Goal: Communication & Community: Participate in discussion

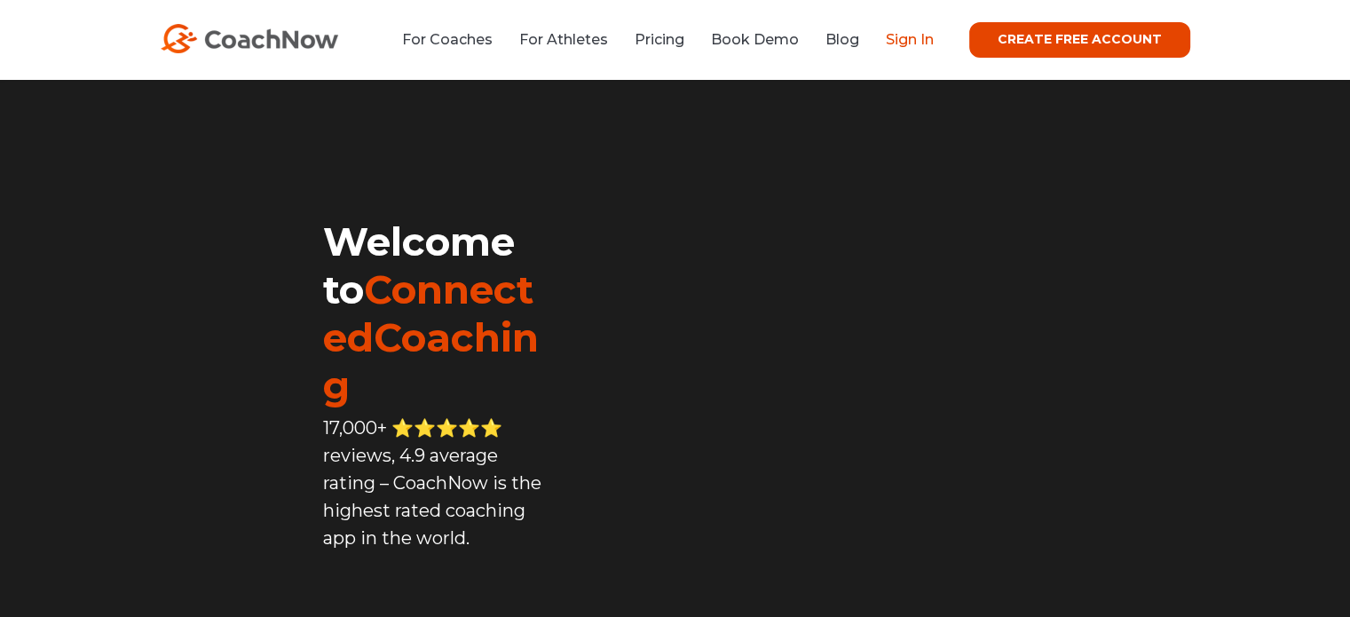
click at [903, 41] on link "Sign In" at bounding box center [910, 39] width 48 height 17
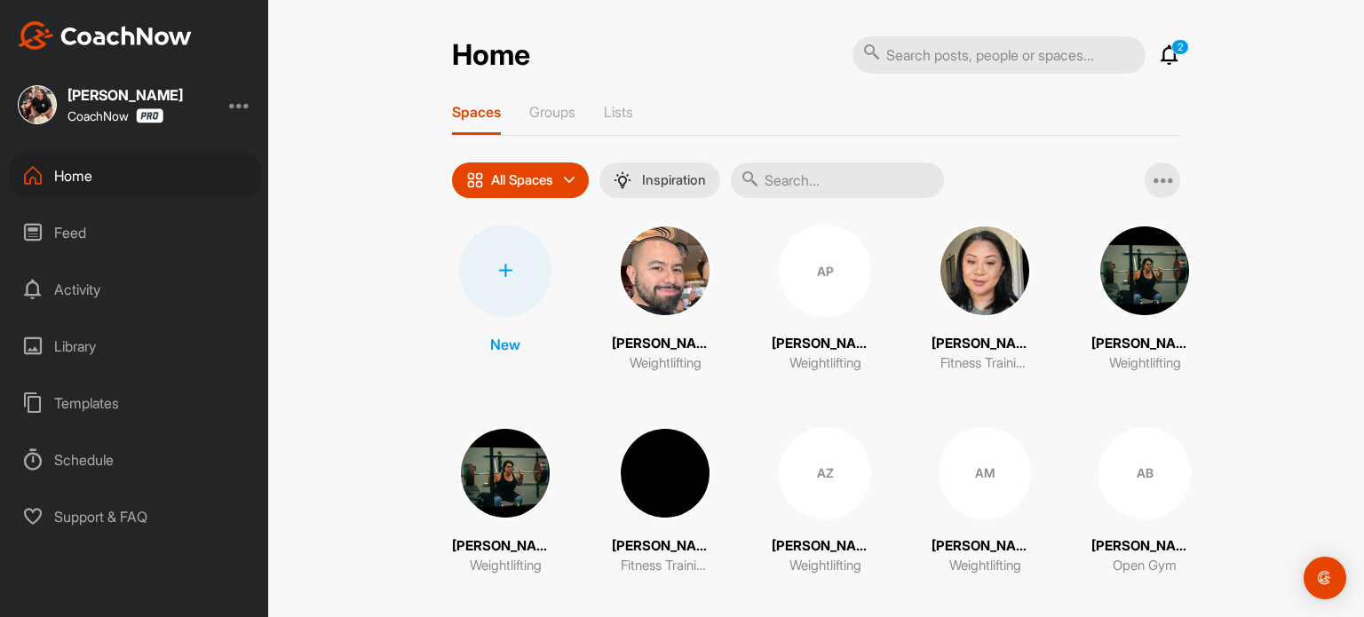
click at [1168, 56] on icon at bounding box center [1169, 54] width 21 height 21
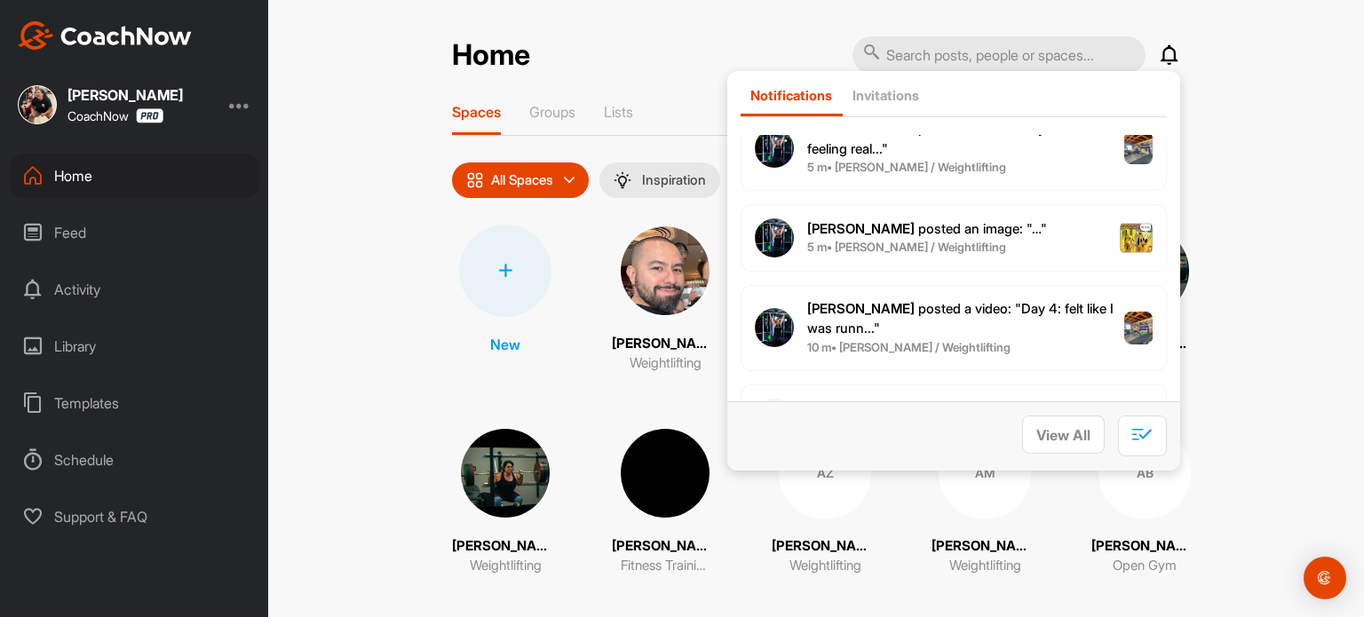
scroll to position [355, 0]
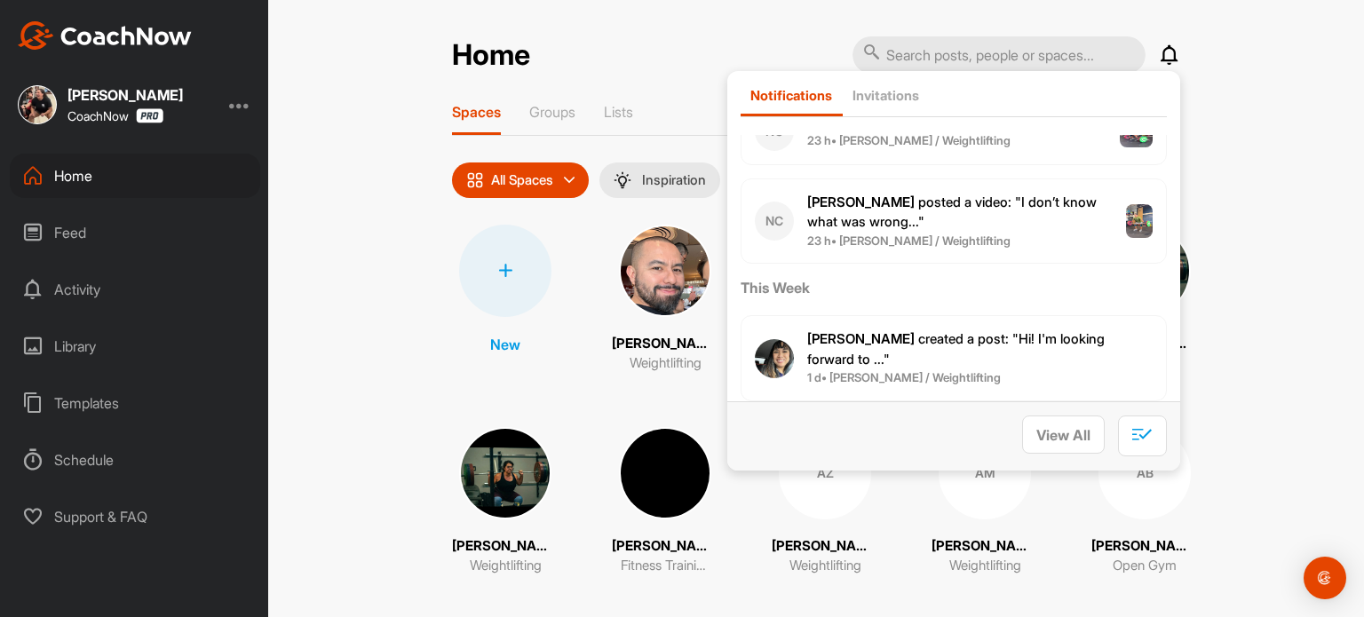
click at [935, 212] on p "[PERSON_NAME] posted a video : " I don’t know what was wrong... "" at bounding box center [966, 213] width 319 height 40
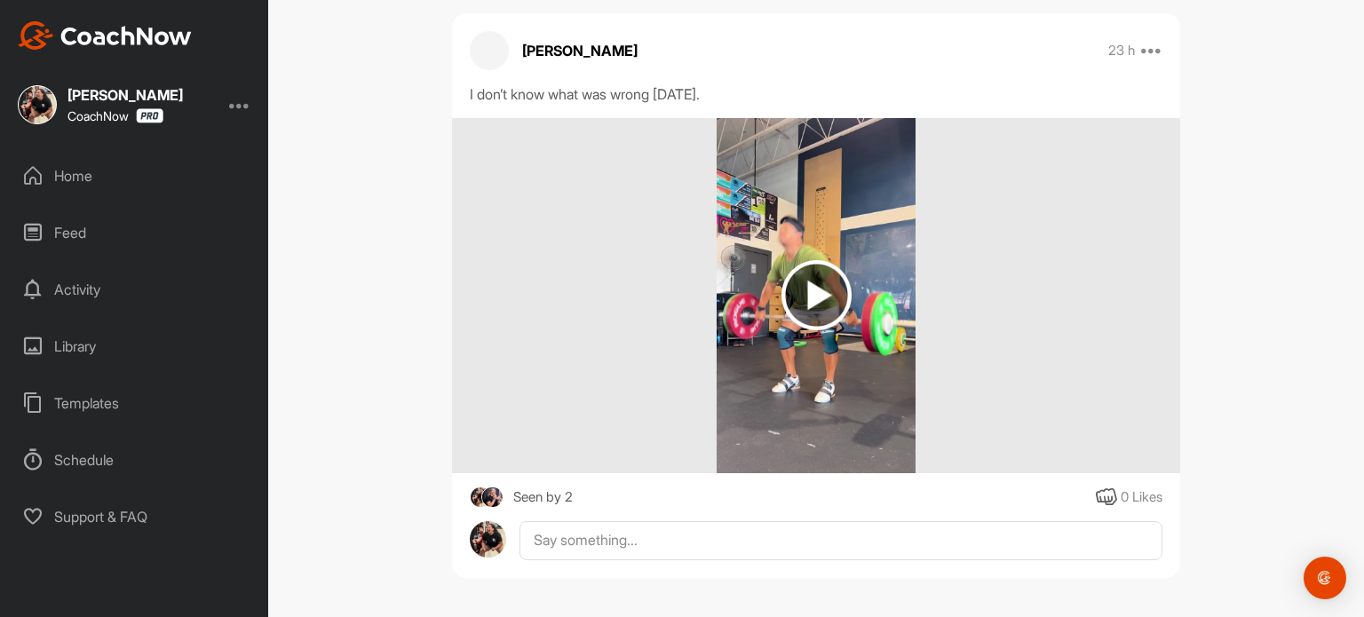
scroll to position [143, 0]
click at [827, 301] on img at bounding box center [816, 294] width 70 height 70
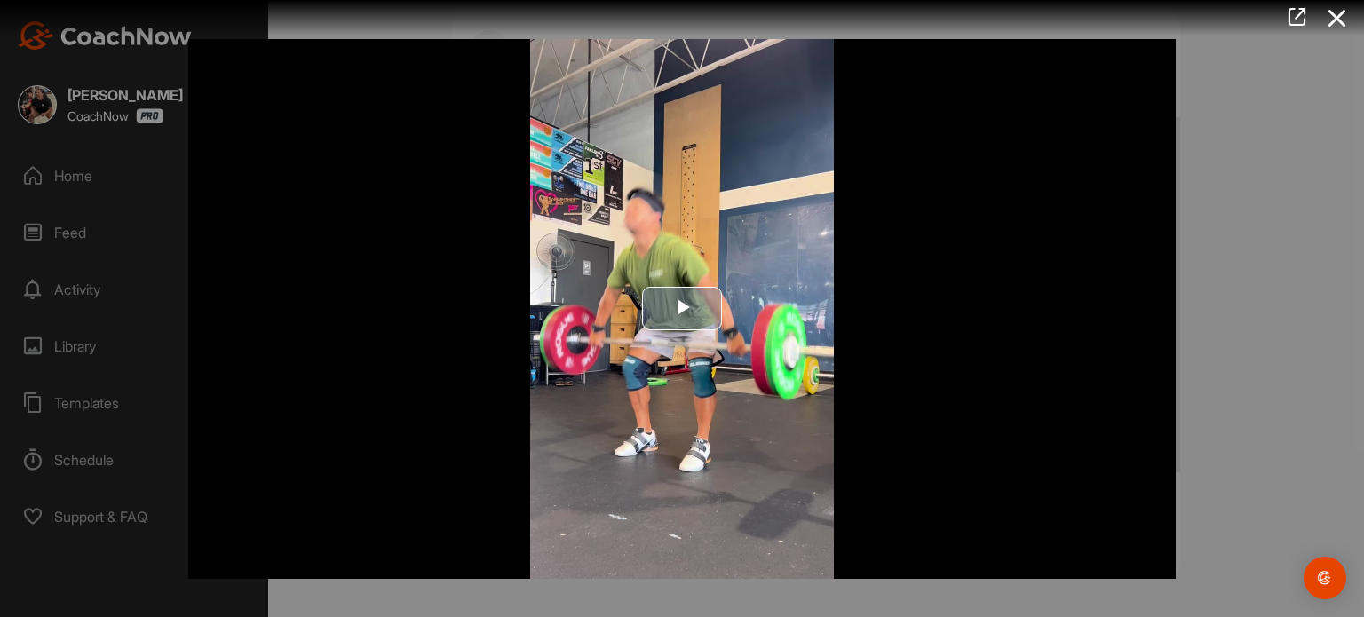
click at [682, 309] on span "Video Player" at bounding box center [682, 309] width 0 height 0
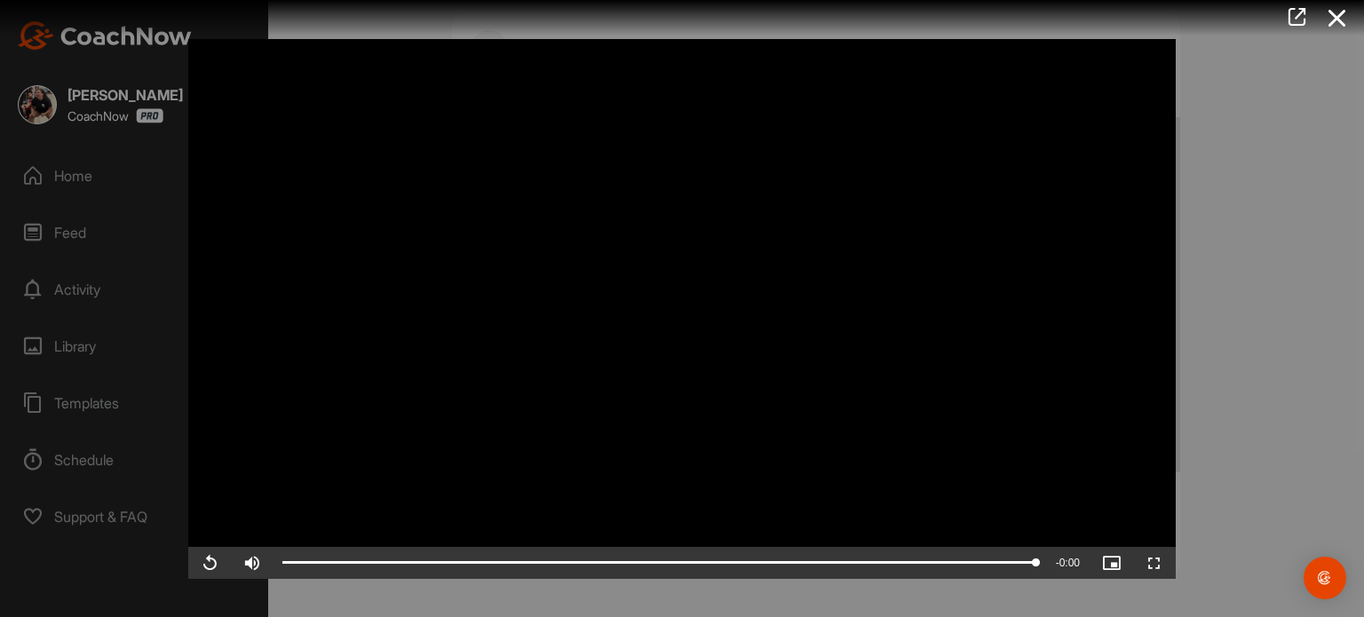
click at [744, 308] on video "Video Player" at bounding box center [681, 309] width 987 height 540
click at [1236, 392] on div at bounding box center [682, 308] width 1364 height 617
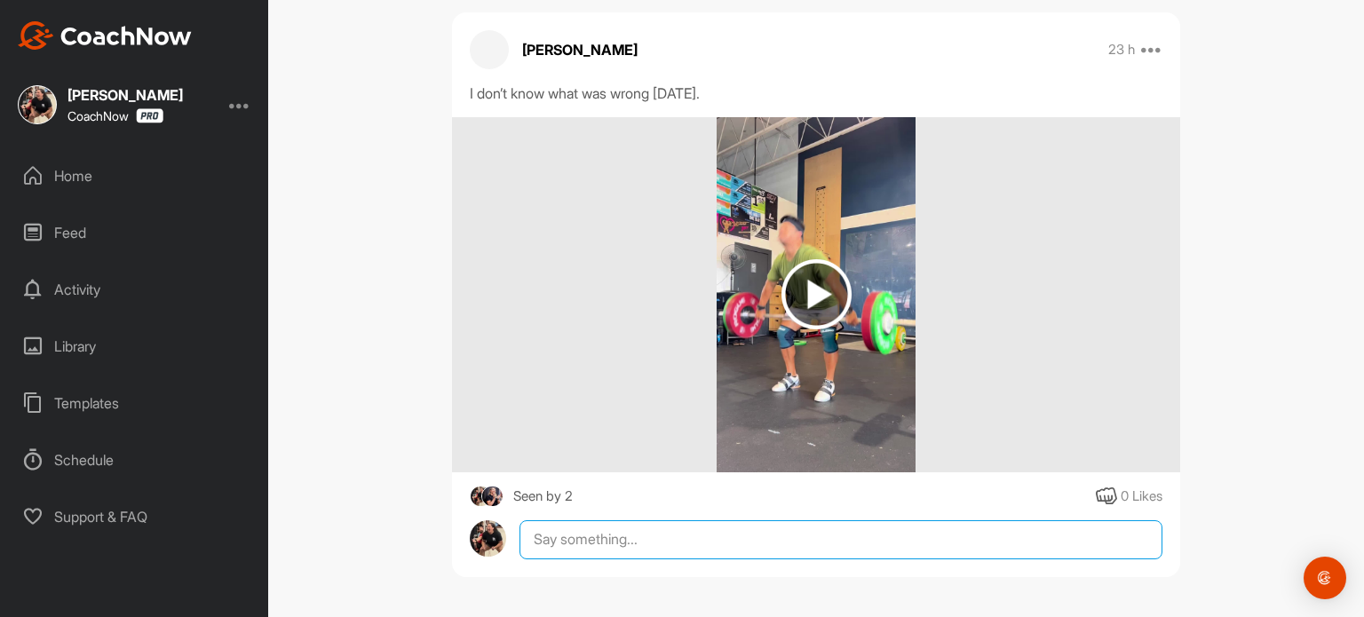
click at [525, 529] on textarea at bounding box center [840, 539] width 643 height 39
paste textarea "A few things. Not all in the same lifts, but in general. You're dropping the ch…"
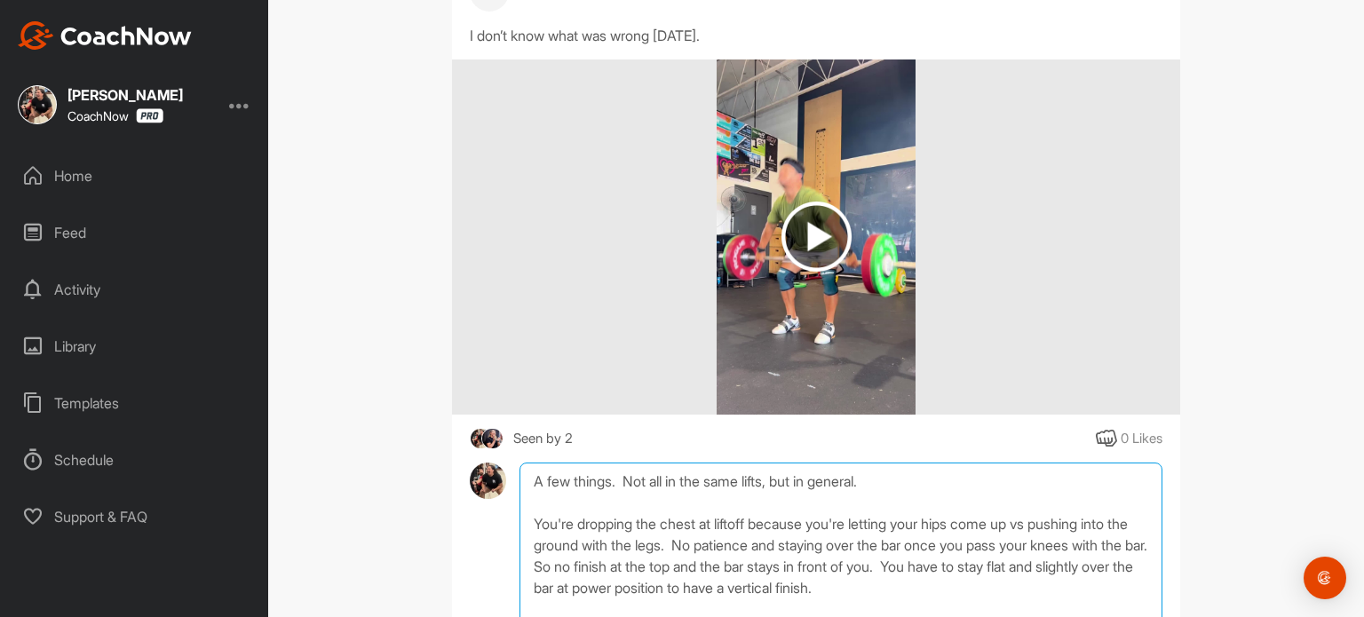
scroll to position [334, 0]
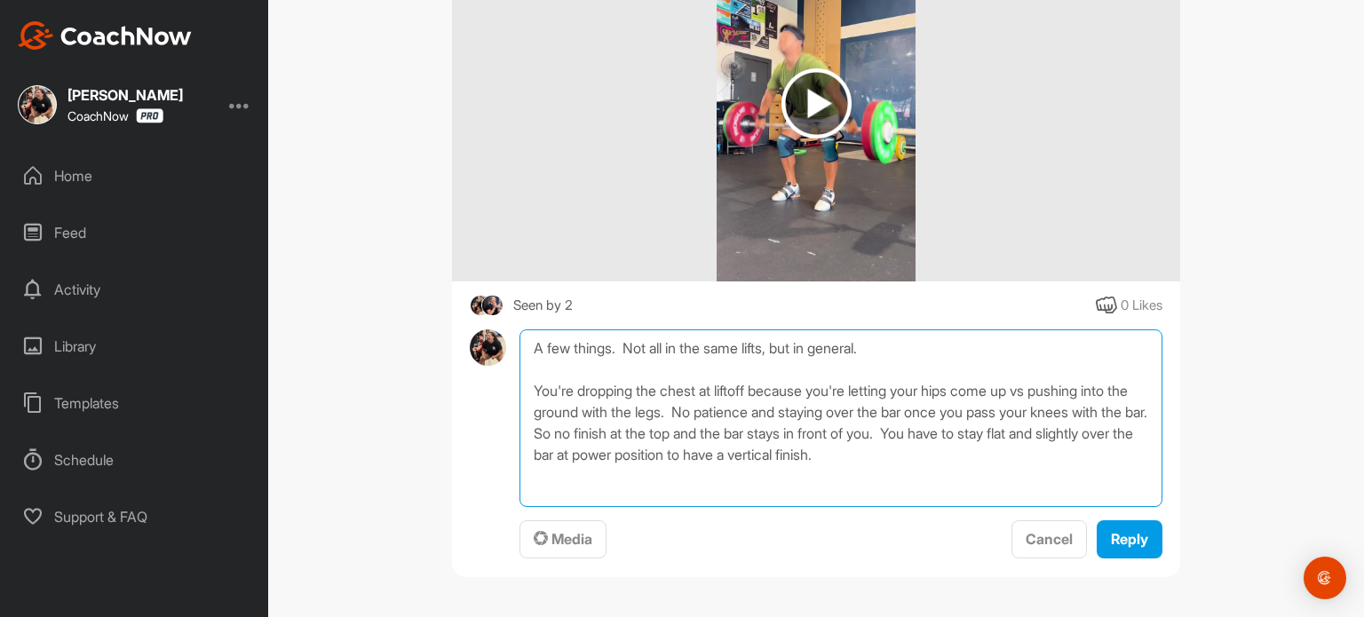
click at [699, 432] on textarea "A few things. Not all in the same lifts, but in general. You're dropping the ch…" at bounding box center [840, 418] width 643 height 178
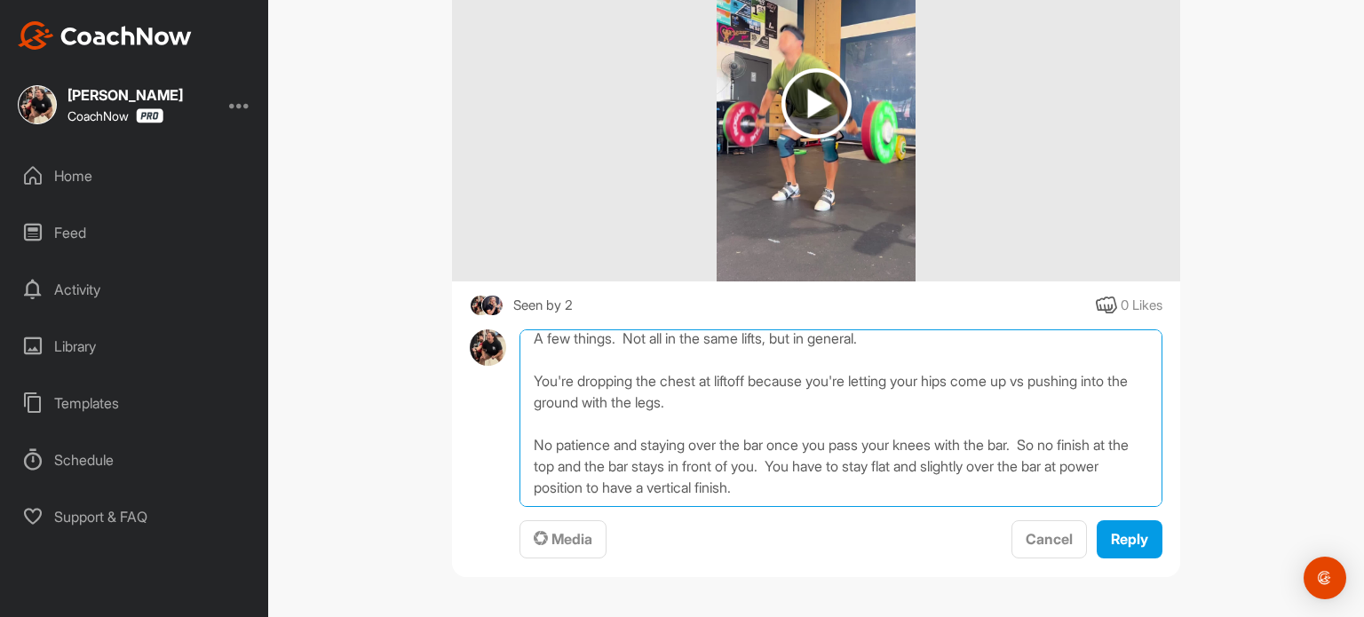
scroll to position [30, 0]
type textarea "A few things. Not all in the same lifts, but in general. You're dropping the ch…"
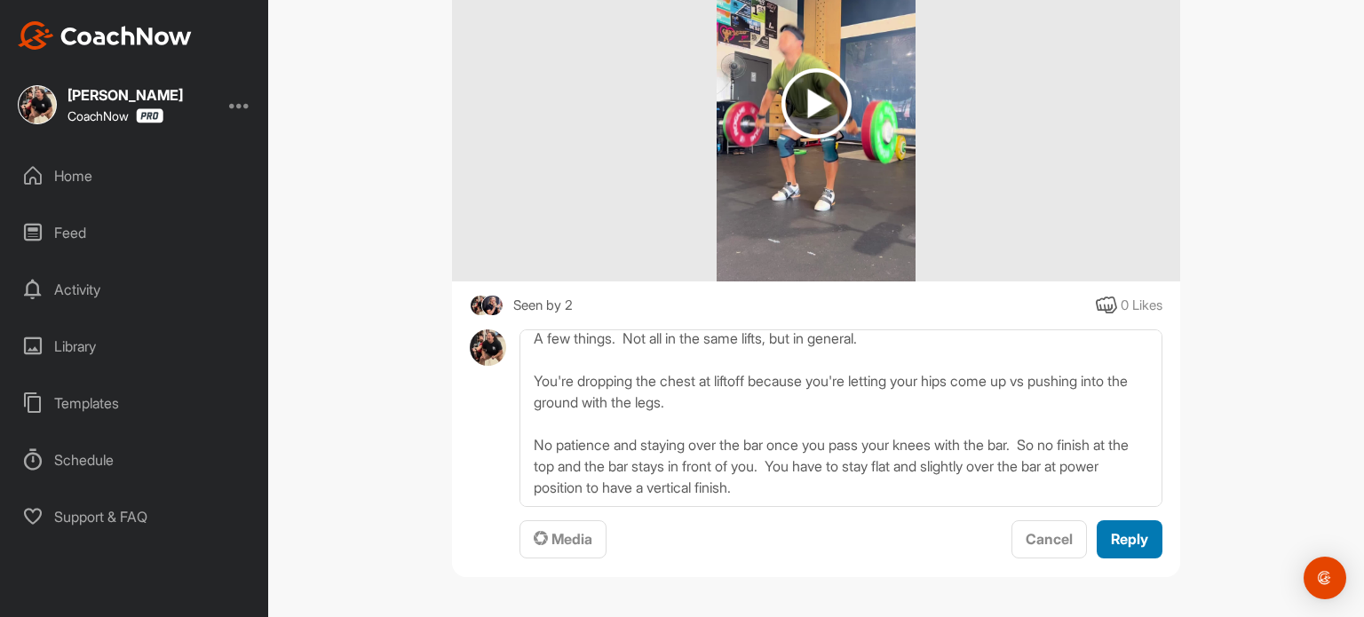
click at [1135, 533] on span "Reply" at bounding box center [1129, 539] width 37 height 18
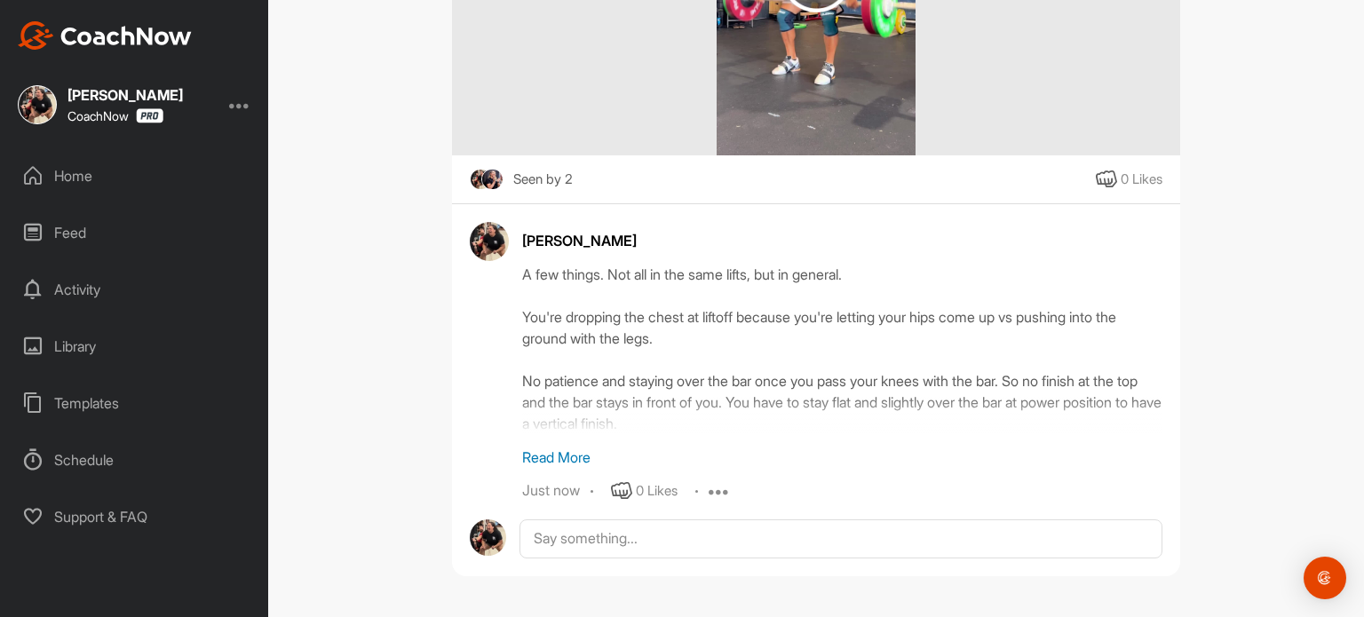
scroll to position [0, 0]
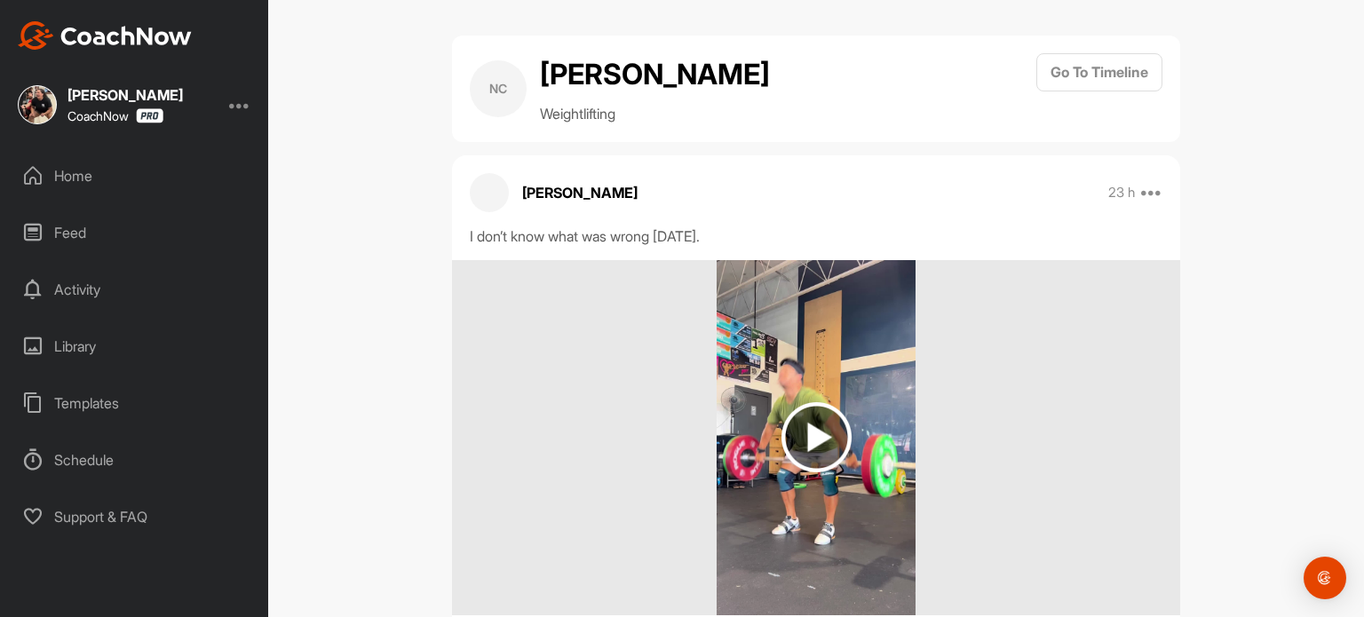
click at [89, 171] on div "Home" at bounding box center [135, 176] width 250 height 44
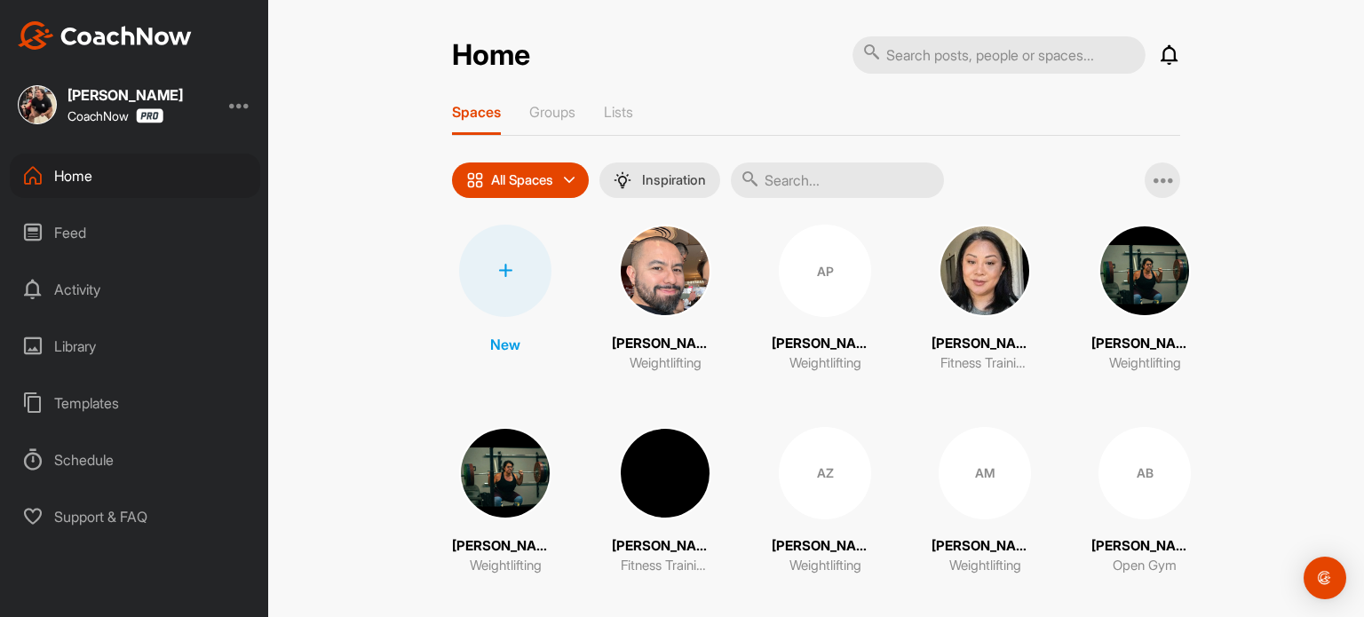
click at [1168, 58] on icon at bounding box center [1169, 54] width 21 height 21
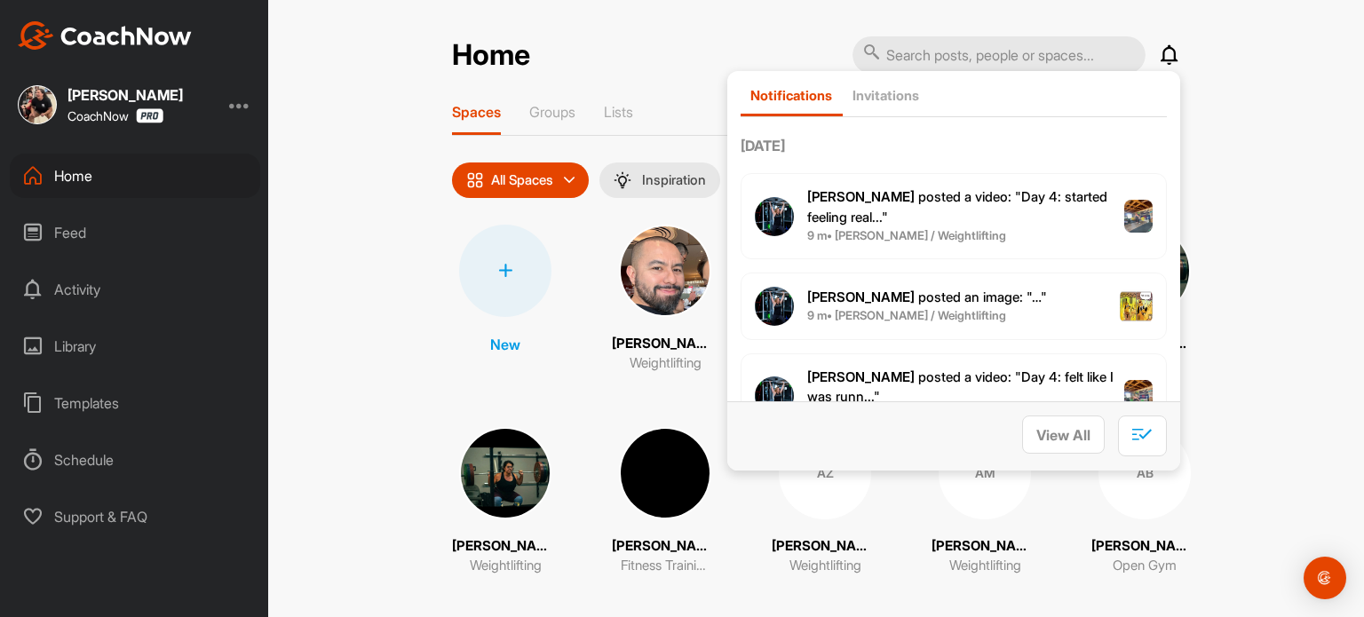
click at [937, 318] on b "9 m • [PERSON_NAME] / Weightlifting" at bounding box center [906, 315] width 199 height 14
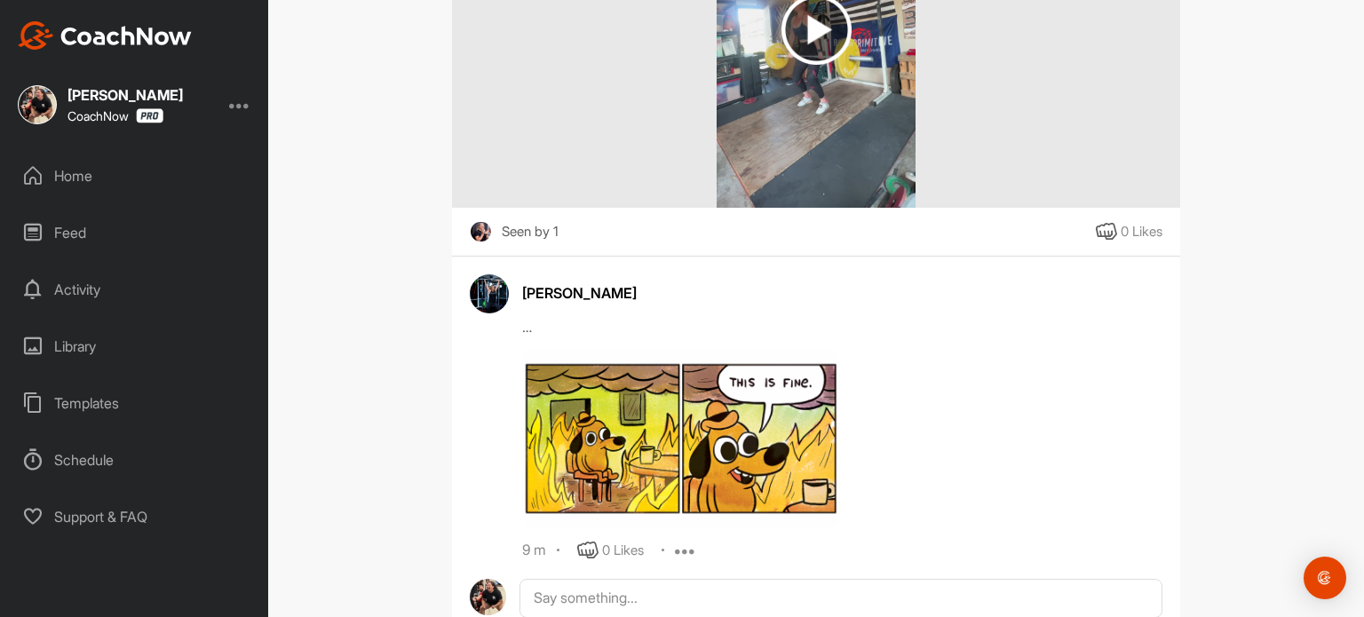
scroll to position [529, 0]
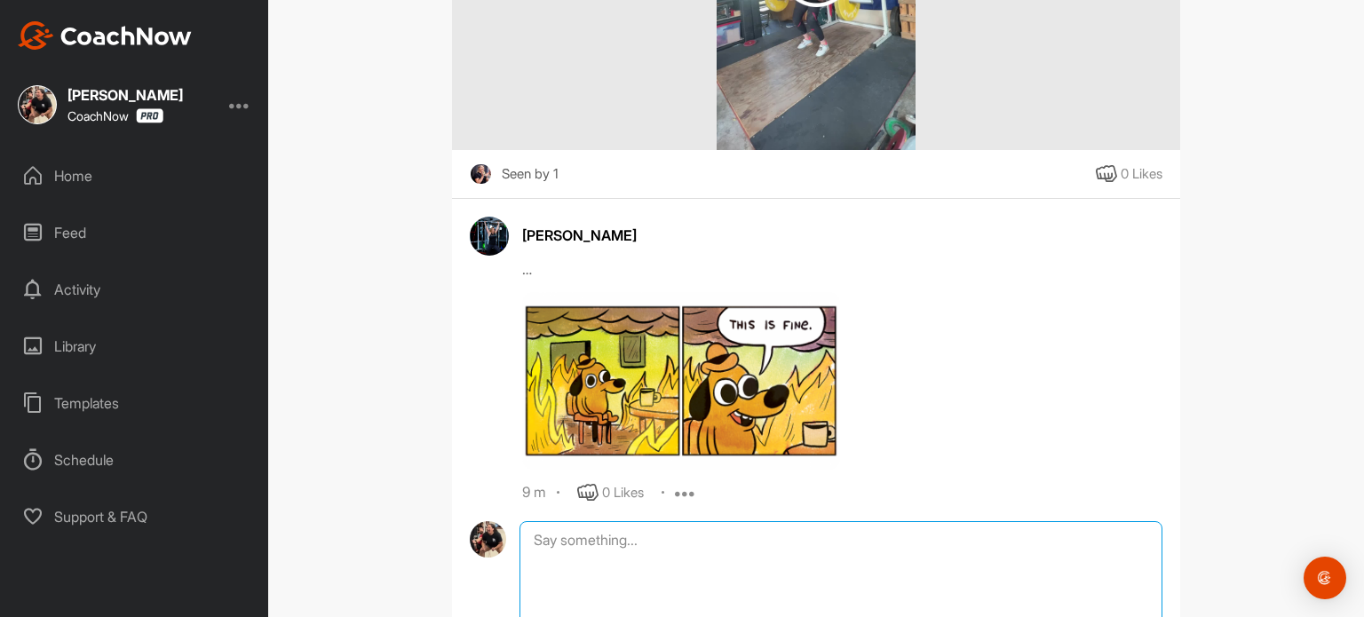
click at [601, 542] on textarea at bounding box center [840, 610] width 643 height 178
type textarea "l"
click at [1192, 251] on div "[PERSON_NAME] Weightlifting Go To Timeline [PERSON_NAME] 9 m Move to ... Report…" at bounding box center [816, 308] width 1096 height 617
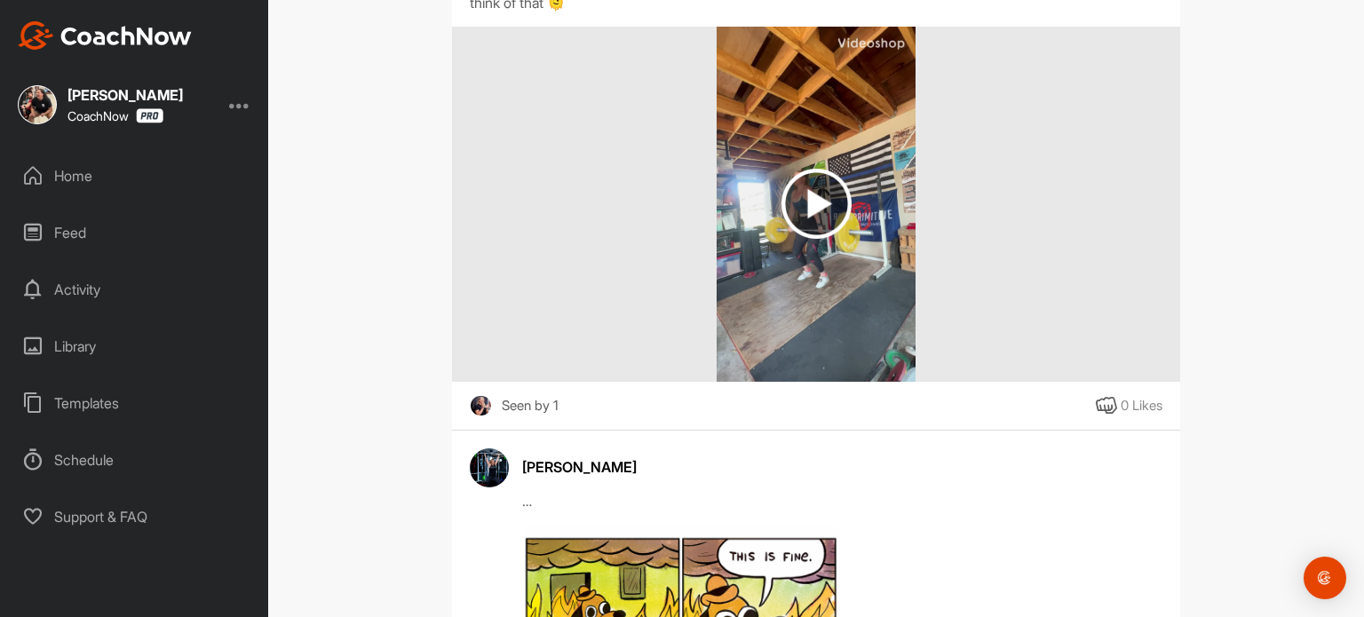
scroll to position [0, 0]
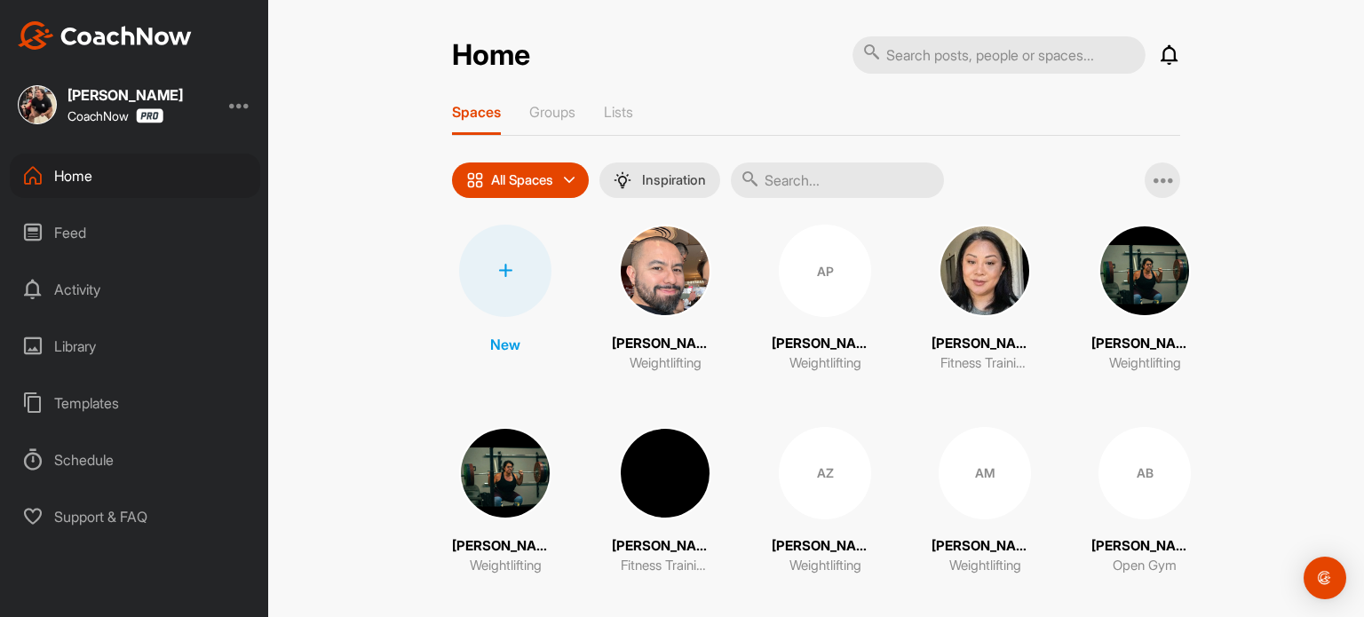
click at [1170, 59] on icon at bounding box center [1169, 54] width 21 height 21
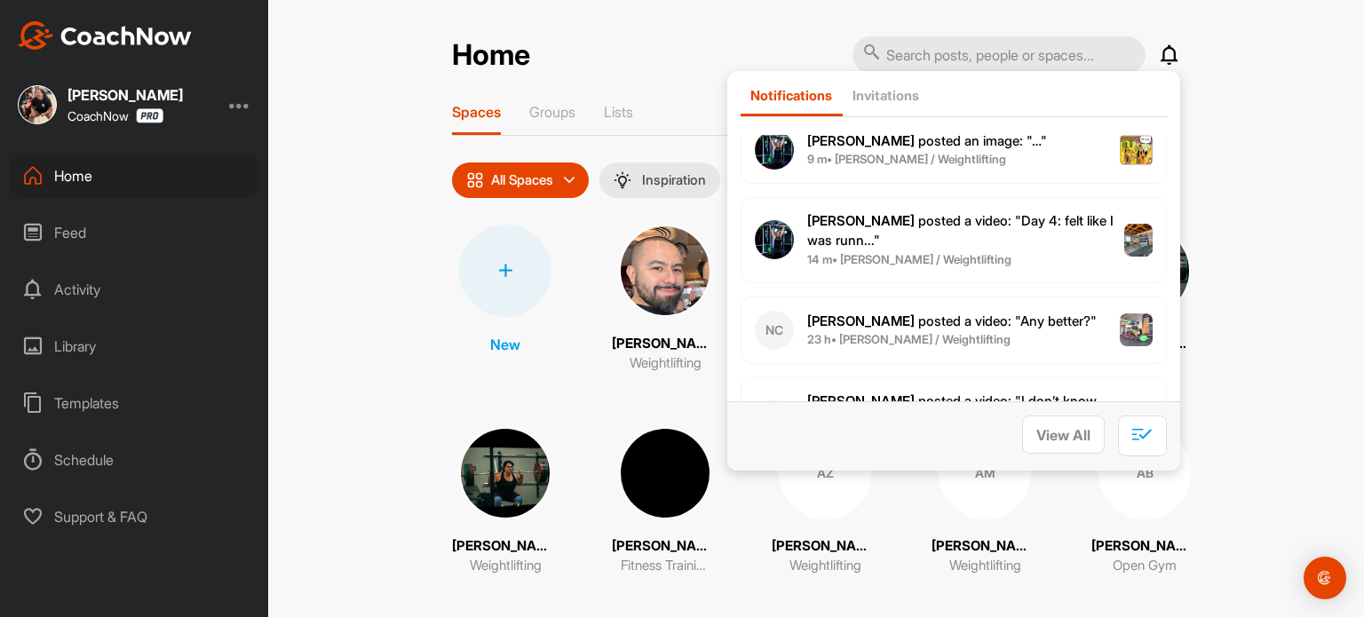
scroll to position [178, 0]
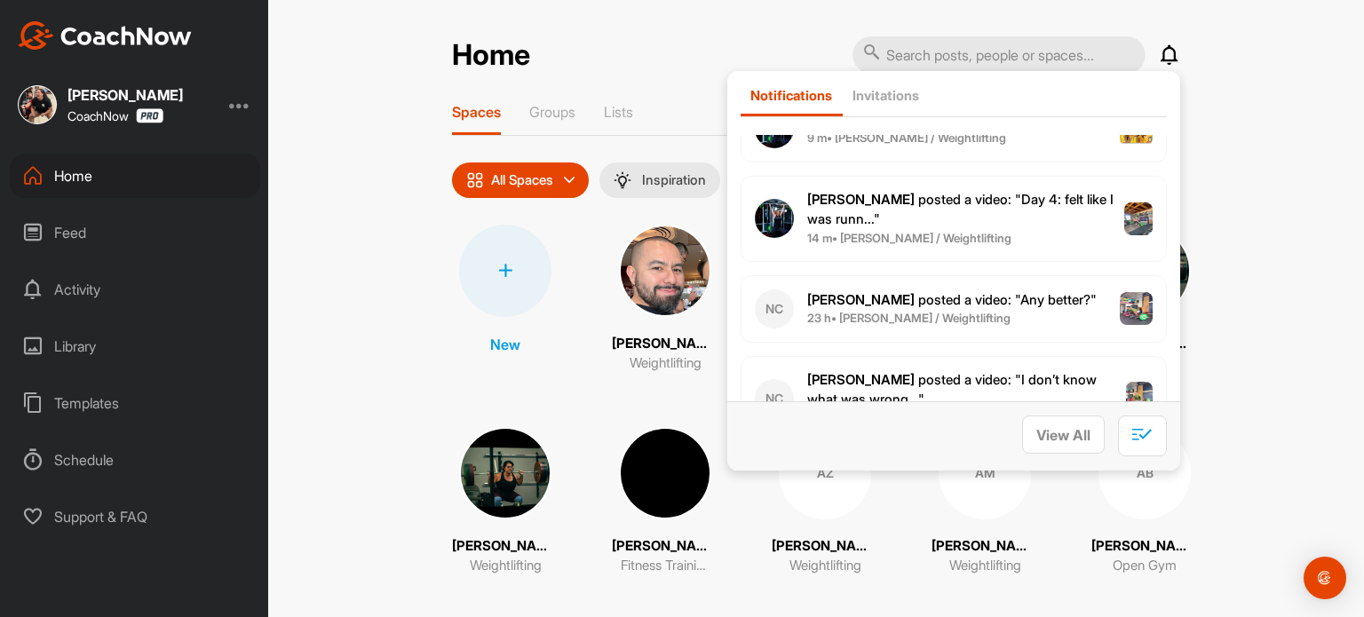
click at [891, 303] on span "[PERSON_NAME] posted a video : " Any better? "" at bounding box center [951, 299] width 289 height 17
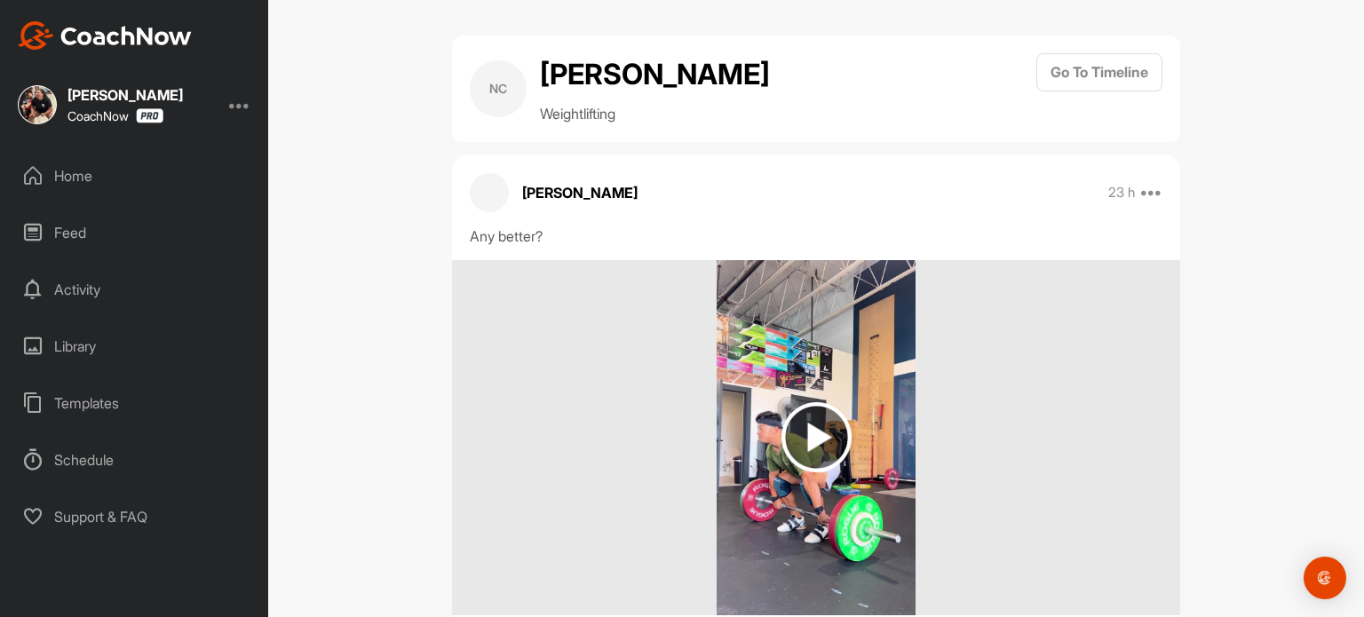
click at [796, 427] on img at bounding box center [816, 437] width 70 height 70
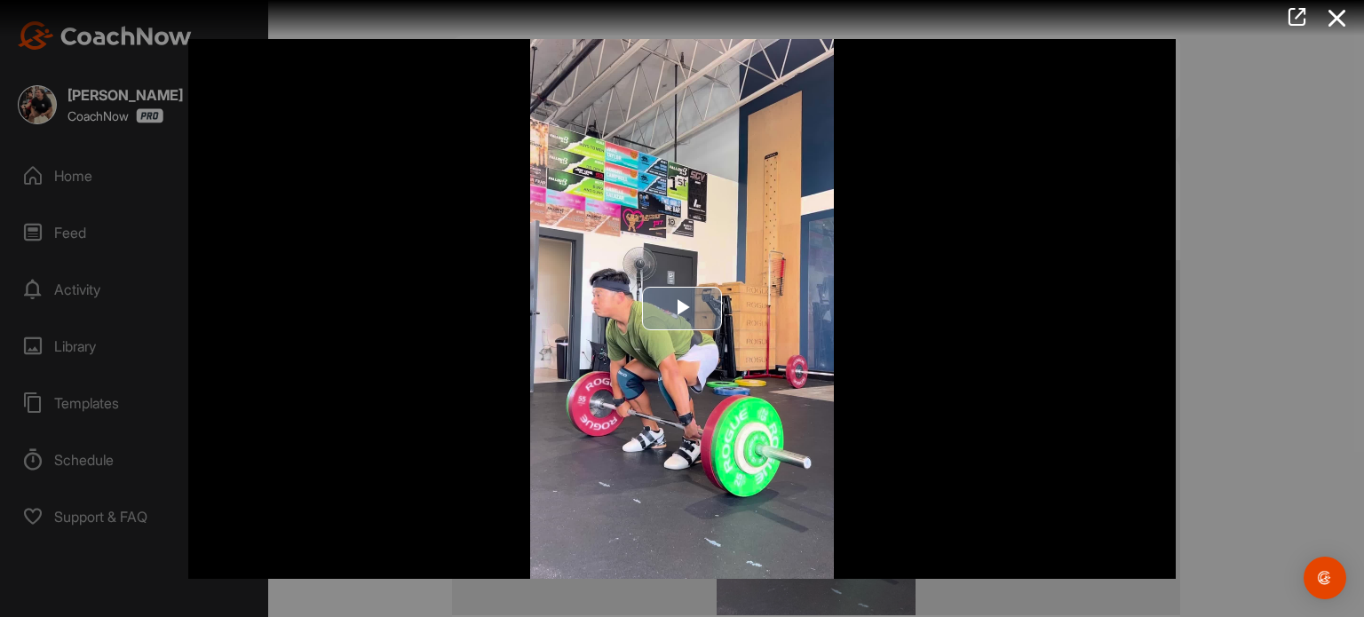
click at [682, 309] on span "Video Player" at bounding box center [682, 309] width 0 height 0
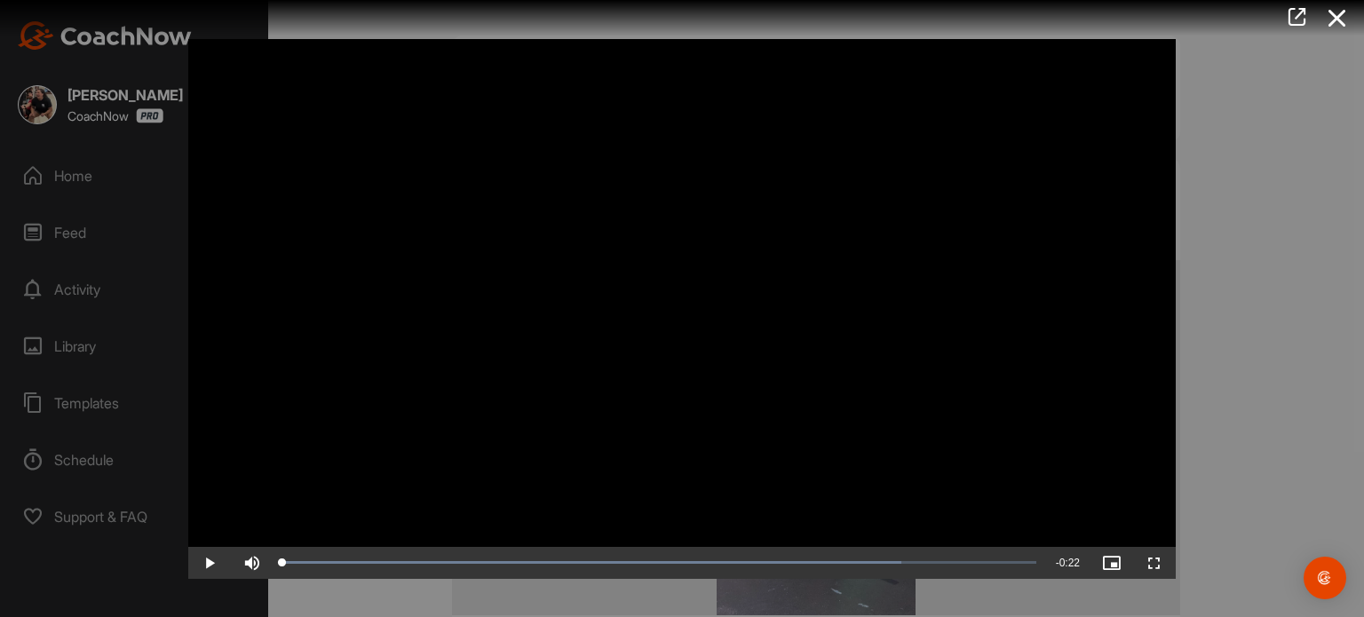
drag, startPoint x: 436, startPoint y: 564, endPoint x: 259, endPoint y: 584, distance: 177.9
click at [259, 584] on div "Video Player is loading. Play Video Play Skip Backward Skip Forward Mute Curren…" at bounding box center [681, 308] width 1023 height 575
drag, startPoint x: 1247, startPoint y: 400, endPoint x: 1200, endPoint y: 432, distance: 56.4
click at [1247, 400] on div at bounding box center [682, 308] width 1364 height 617
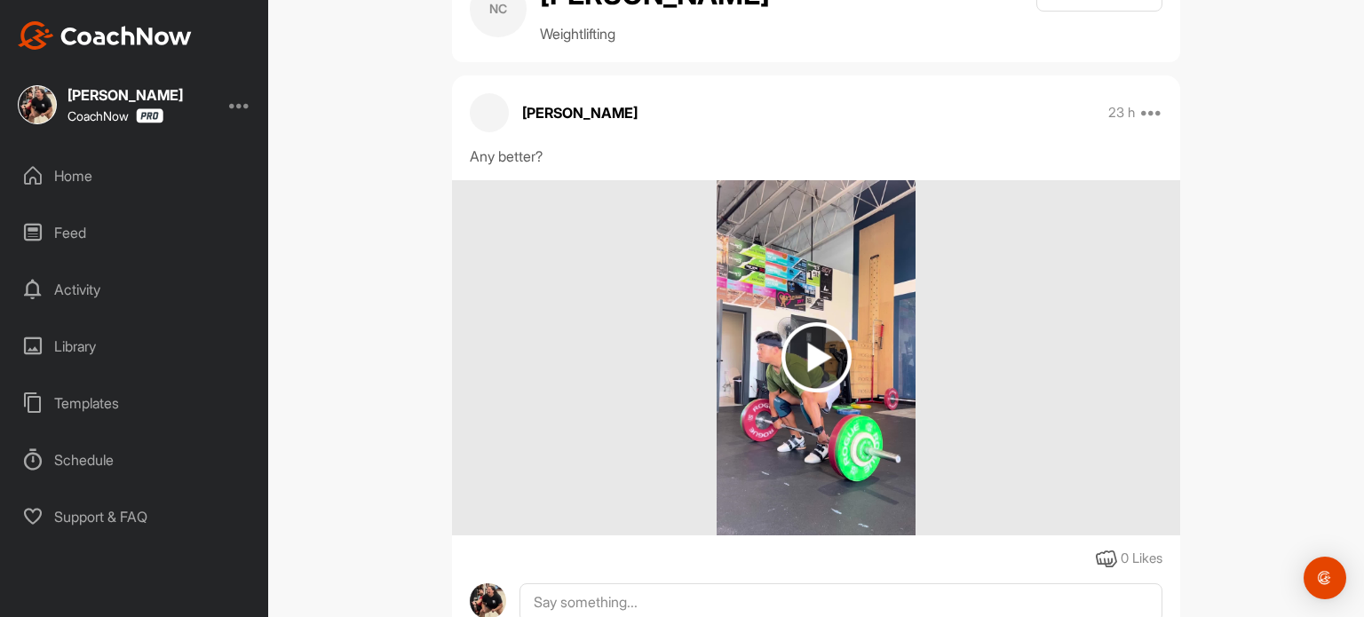
scroll to position [143, 0]
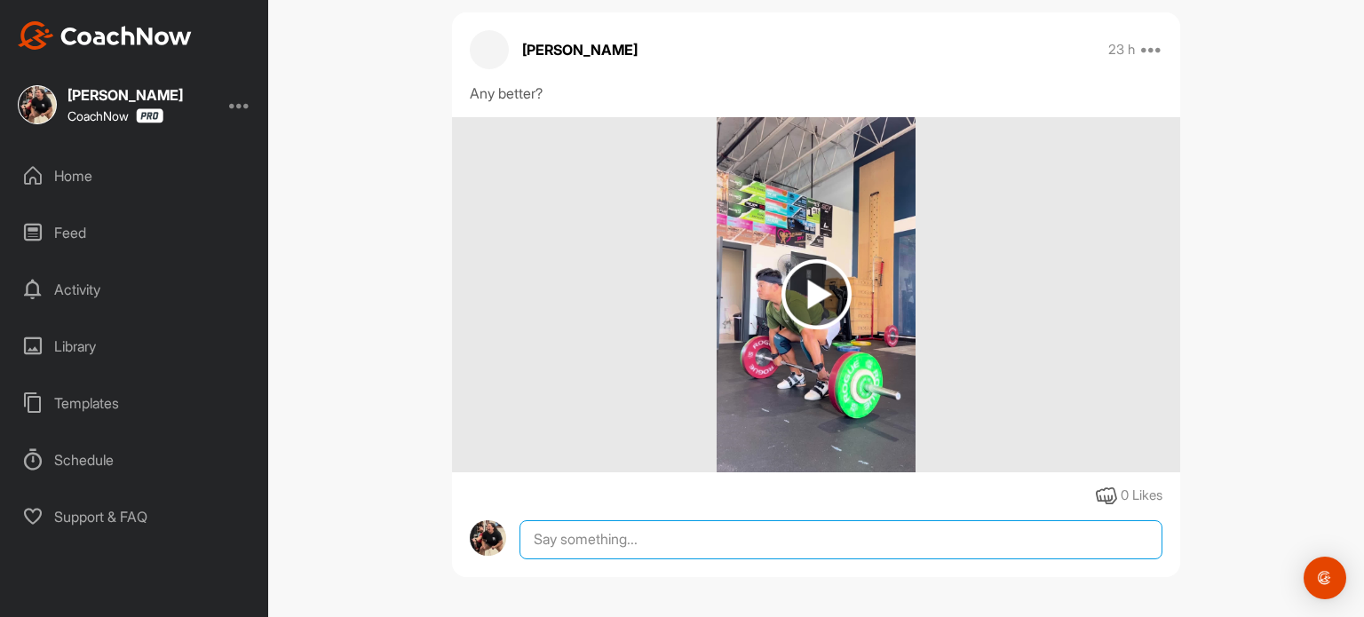
click at [639, 540] on textarea at bounding box center [840, 539] width 643 height 39
paste textarea "Overall the complex looked good. Stay flat footed longer until you get to power…"
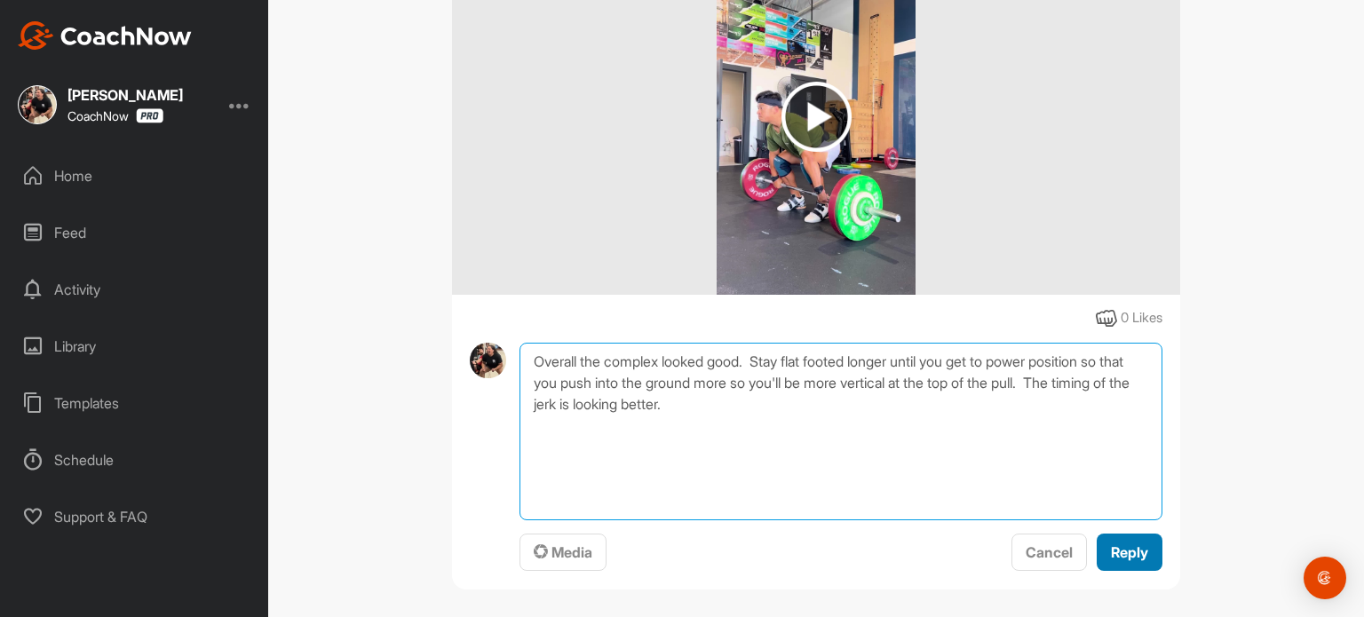
type textarea "Overall the complex looked good. Stay flat footed longer until you get to power…"
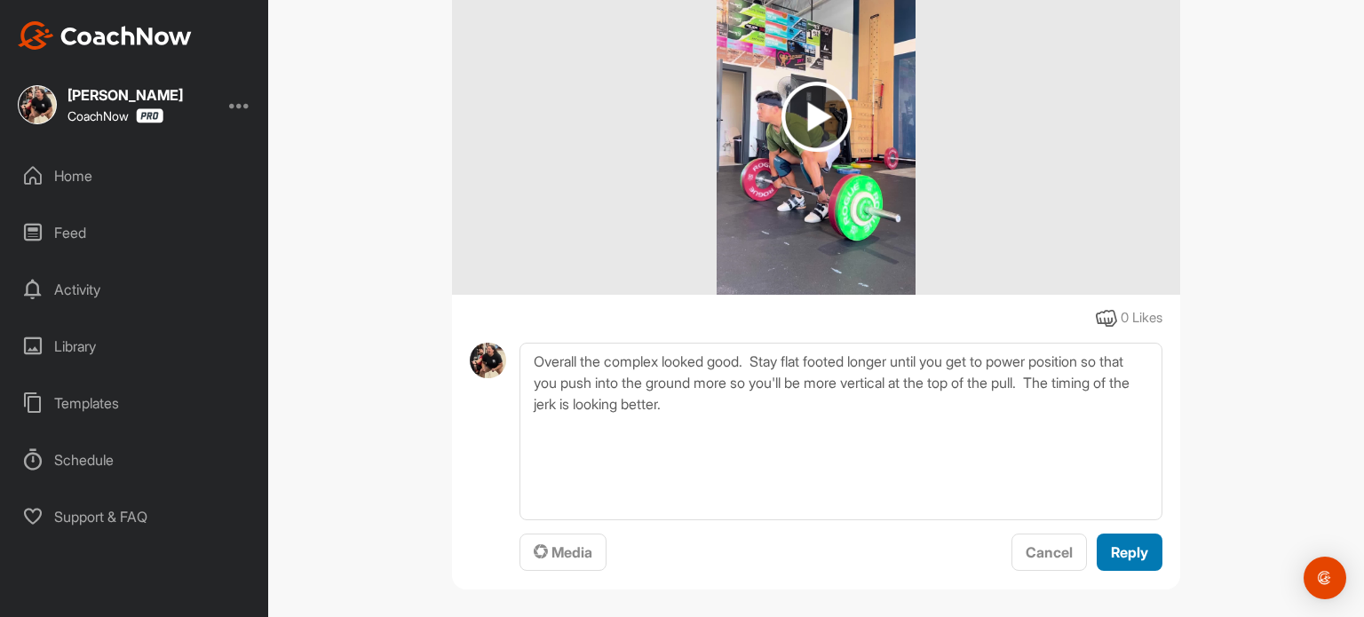
click at [1124, 550] on span "Reply" at bounding box center [1129, 552] width 37 height 18
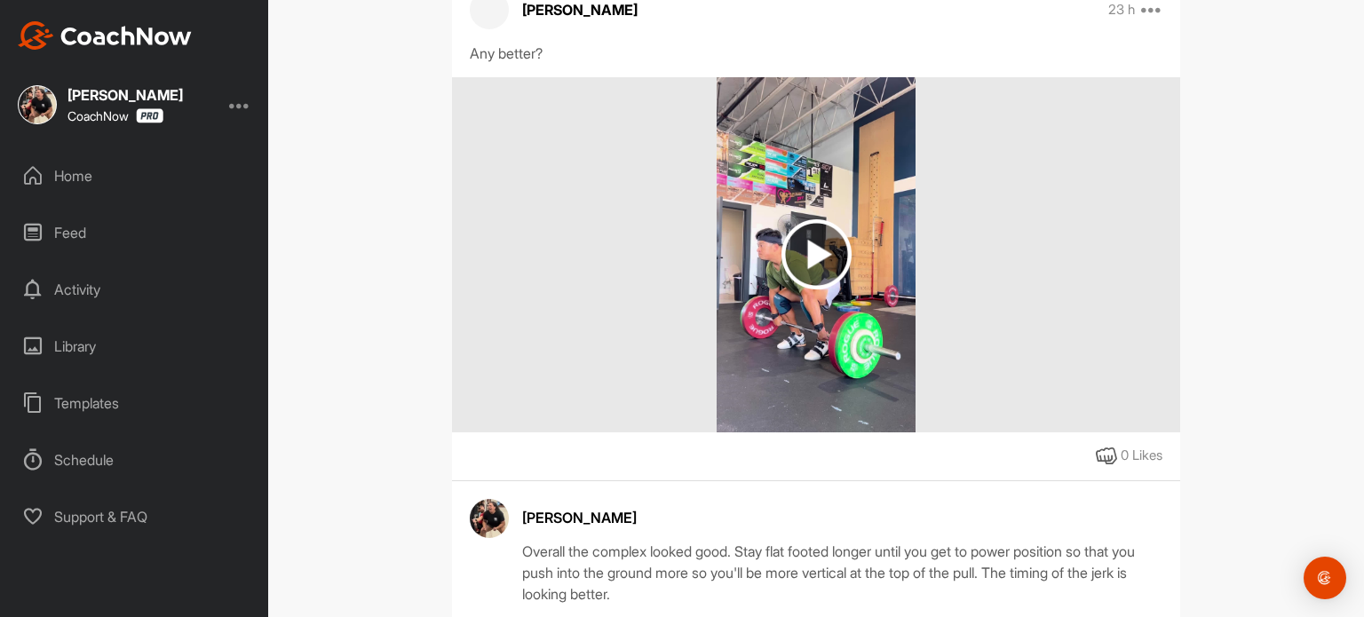
scroll to position [0, 0]
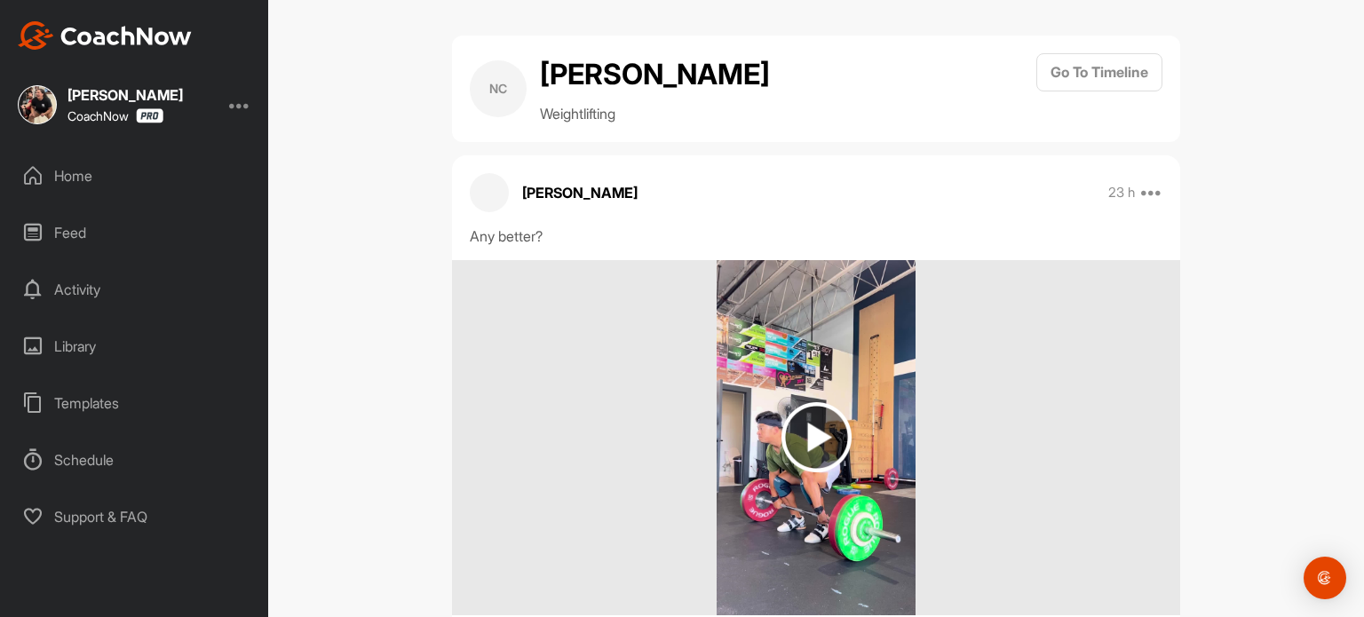
click at [89, 180] on div "Home" at bounding box center [135, 176] width 250 height 44
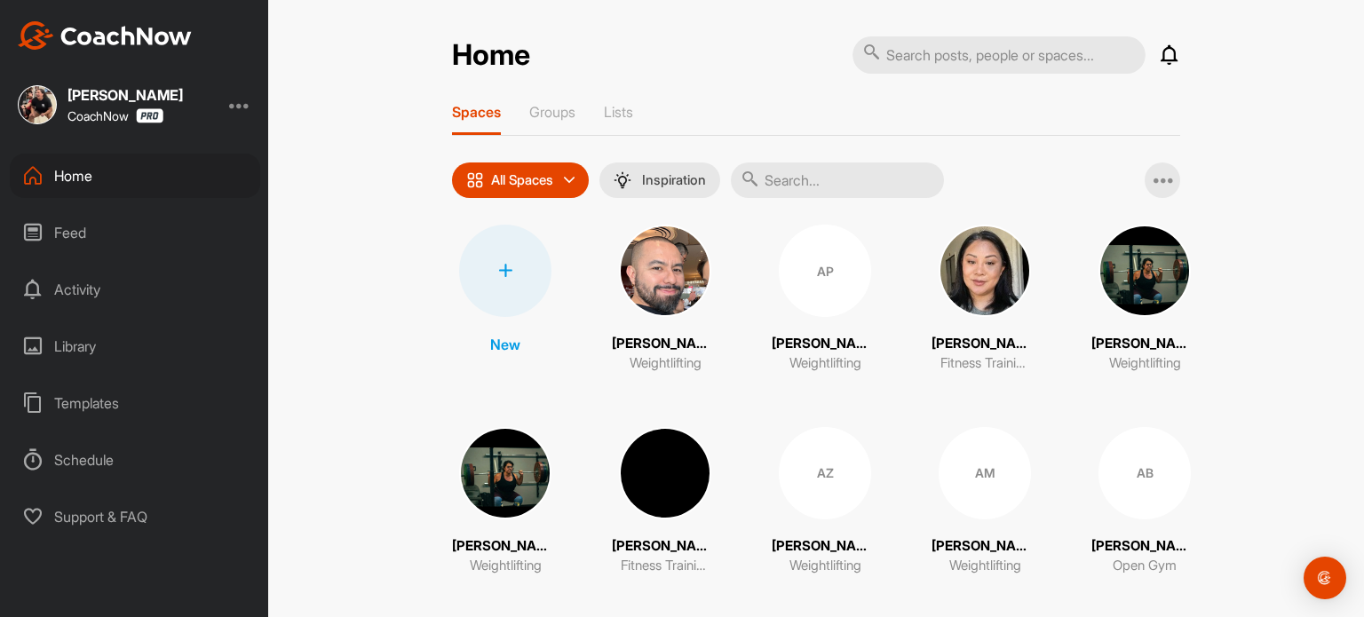
click at [1160, 59] on icon at bounding box center [1169, 54] width 21 height 21
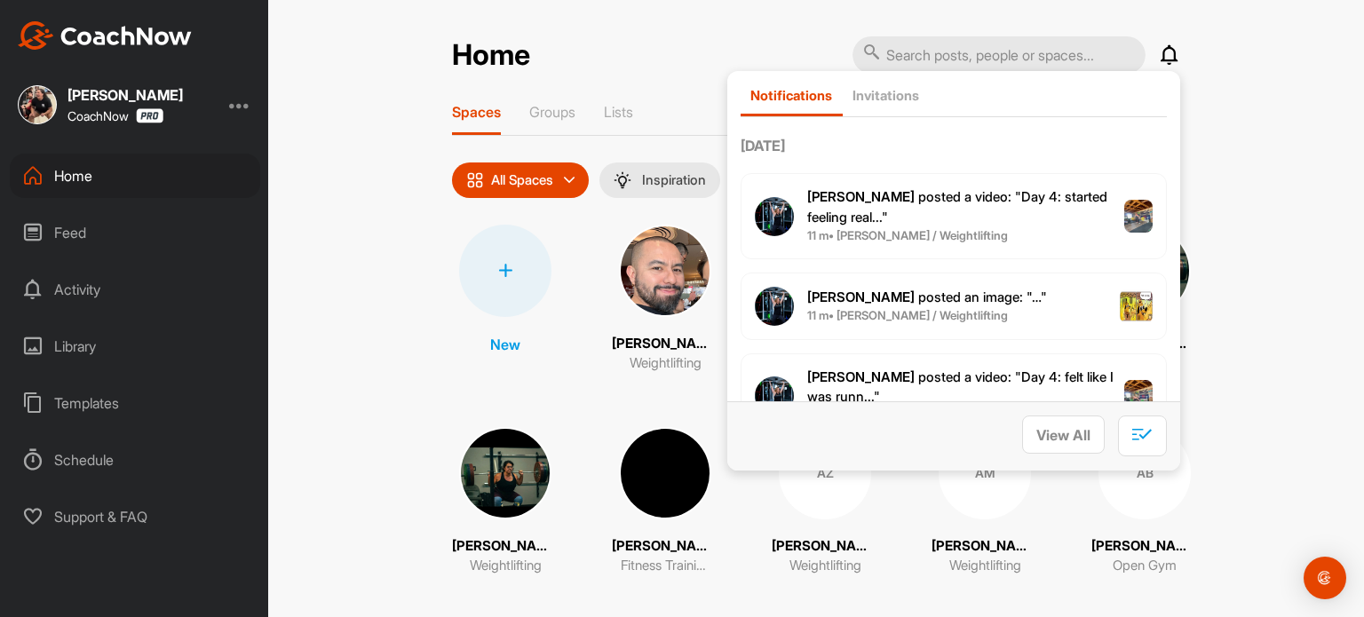
click at [924, 223] on p "[PERSON_NAME] posted a video : " Day 4: started feeling real... "" at bounding box center [965, 207] width 317 height 40
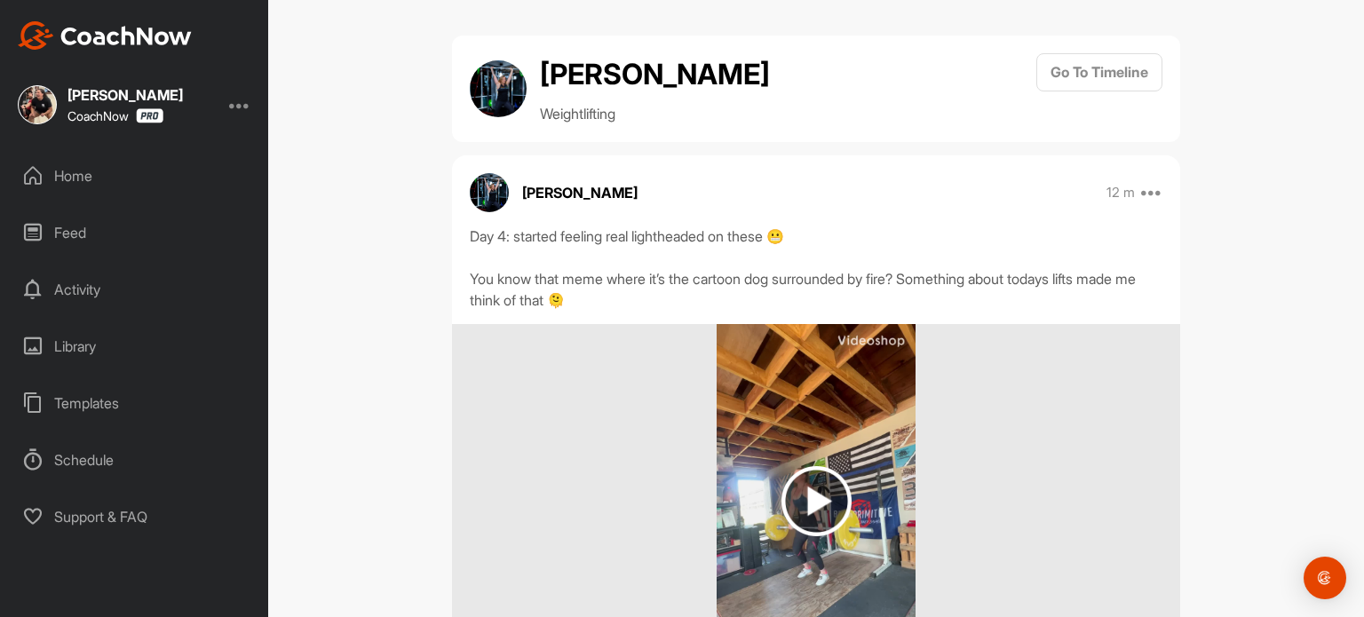
click at [820, 488] on img at bounding box center [816, 501] width 70 height 70
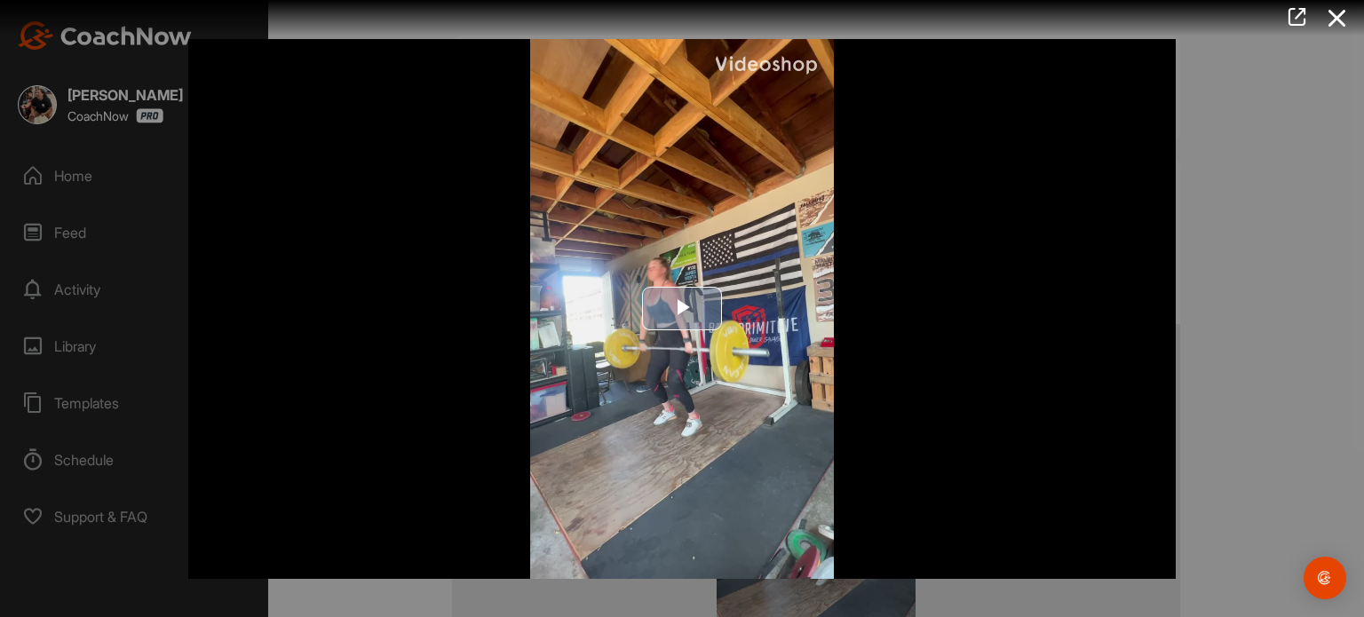
click at [682, 309] on span "Video Player" at bounding box center [682, 309] width 0 height 0
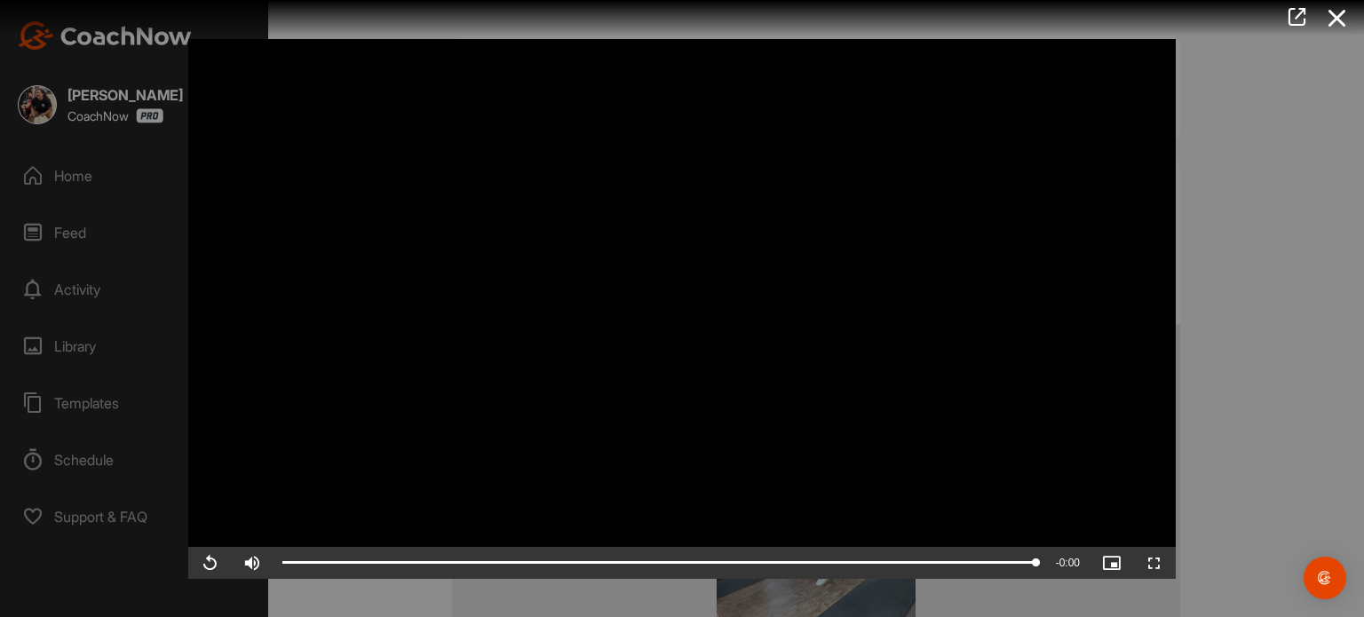
click at [1240, 265] on div at bounding box center [682, 308] width 1364 height 617
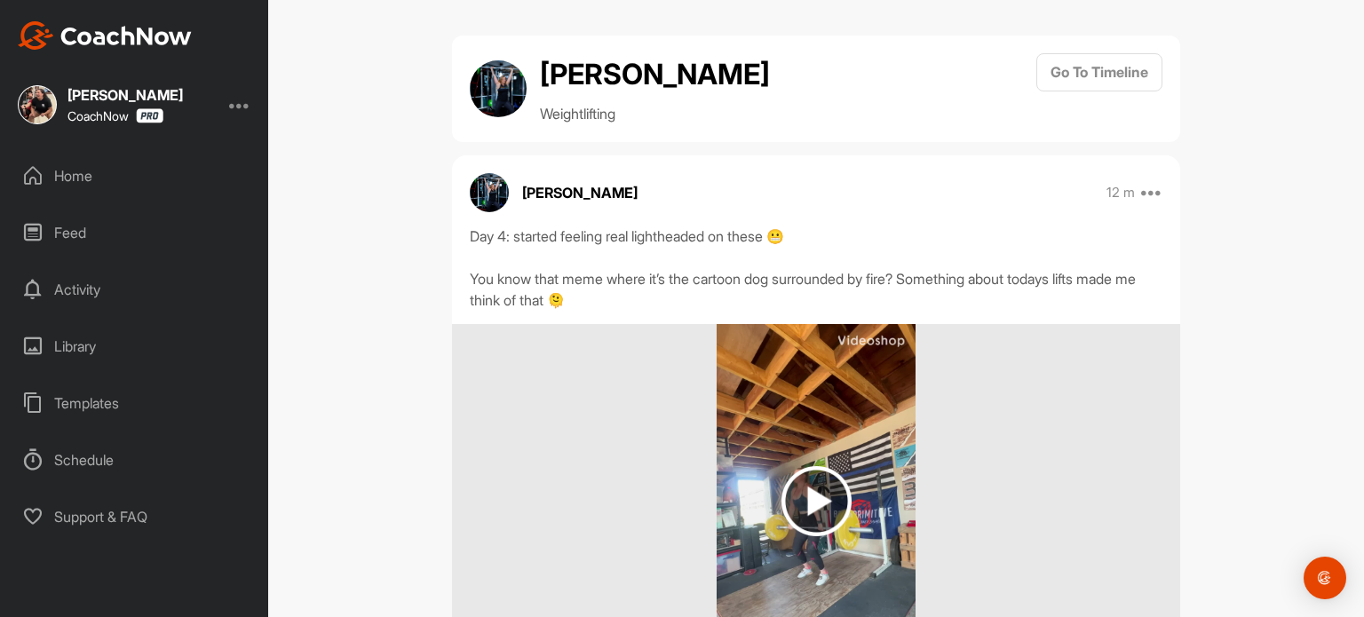
click at [67, 164] on div "Home" at bounding box center [135, 176] width 250 height 44
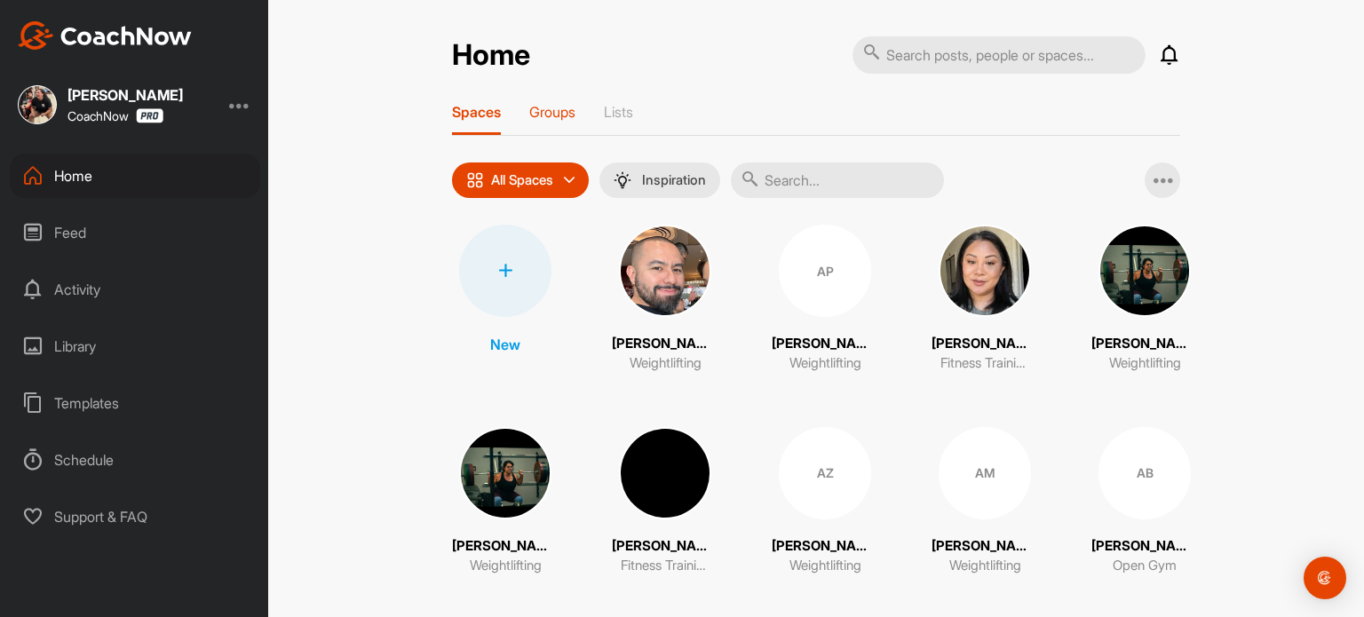
click at [531, 108] on p "Groups" at bounding box center [552, 112] width 46 height 18
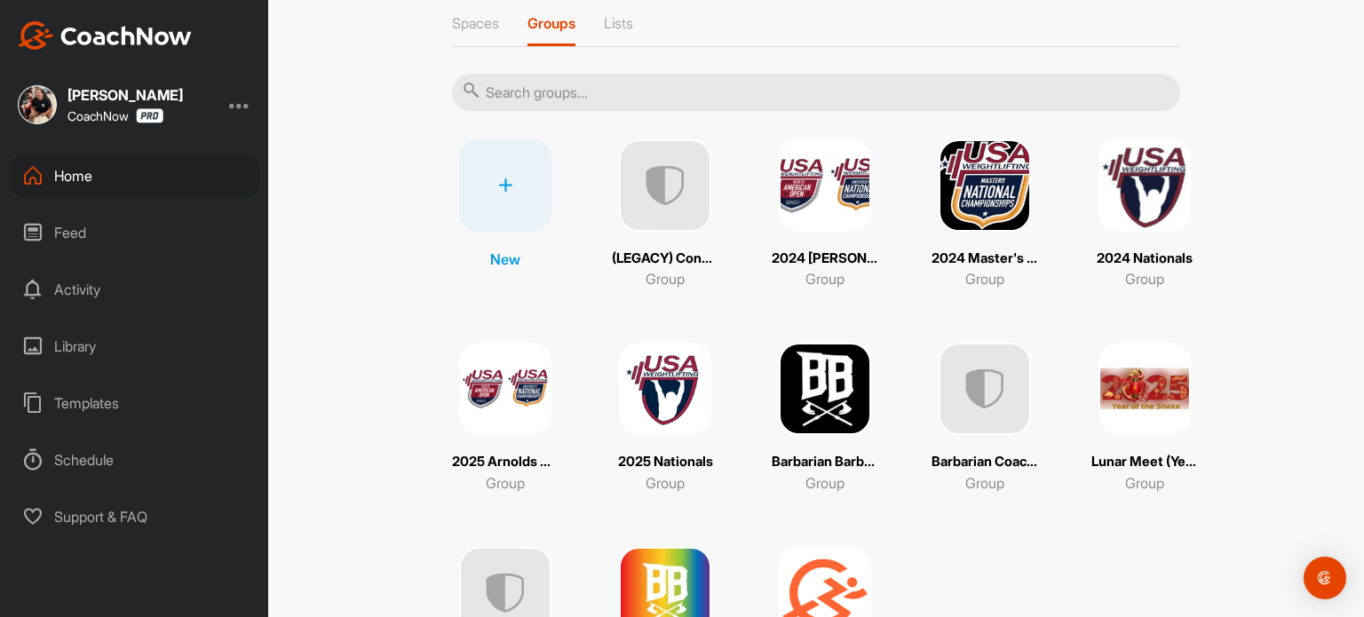
scroll to position [178, 0]
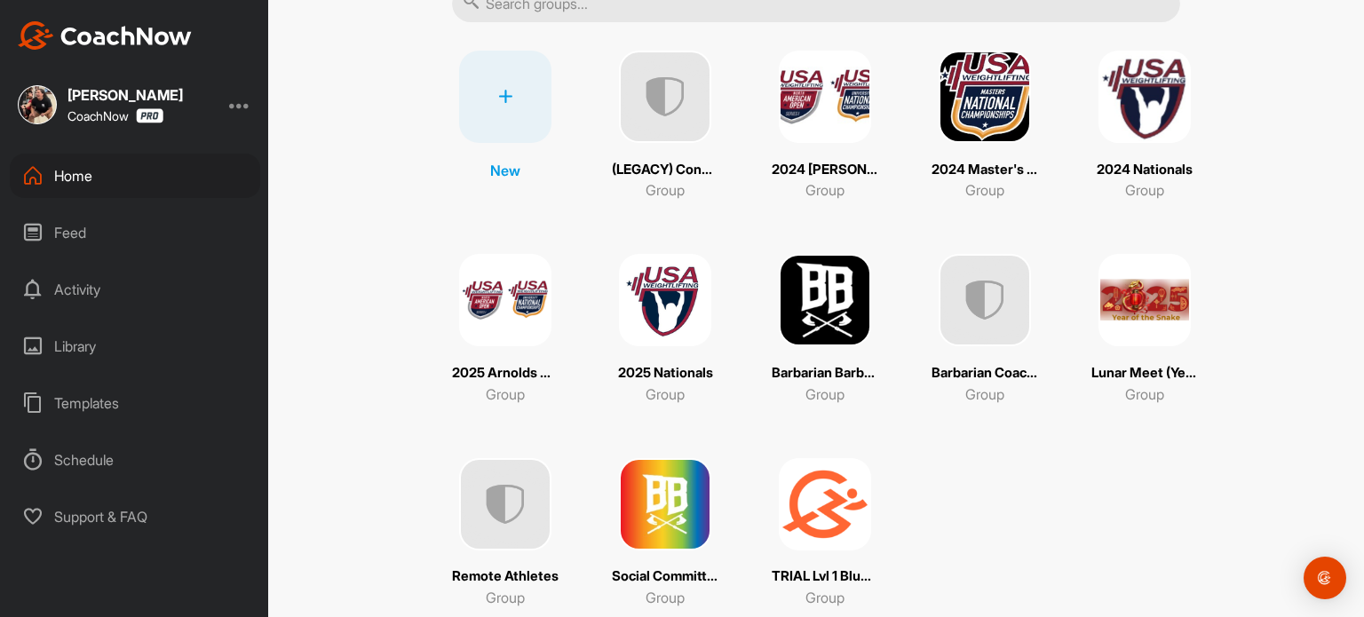
click at [803, 332] on img at bounding box center [825, 300] width 92 height 92
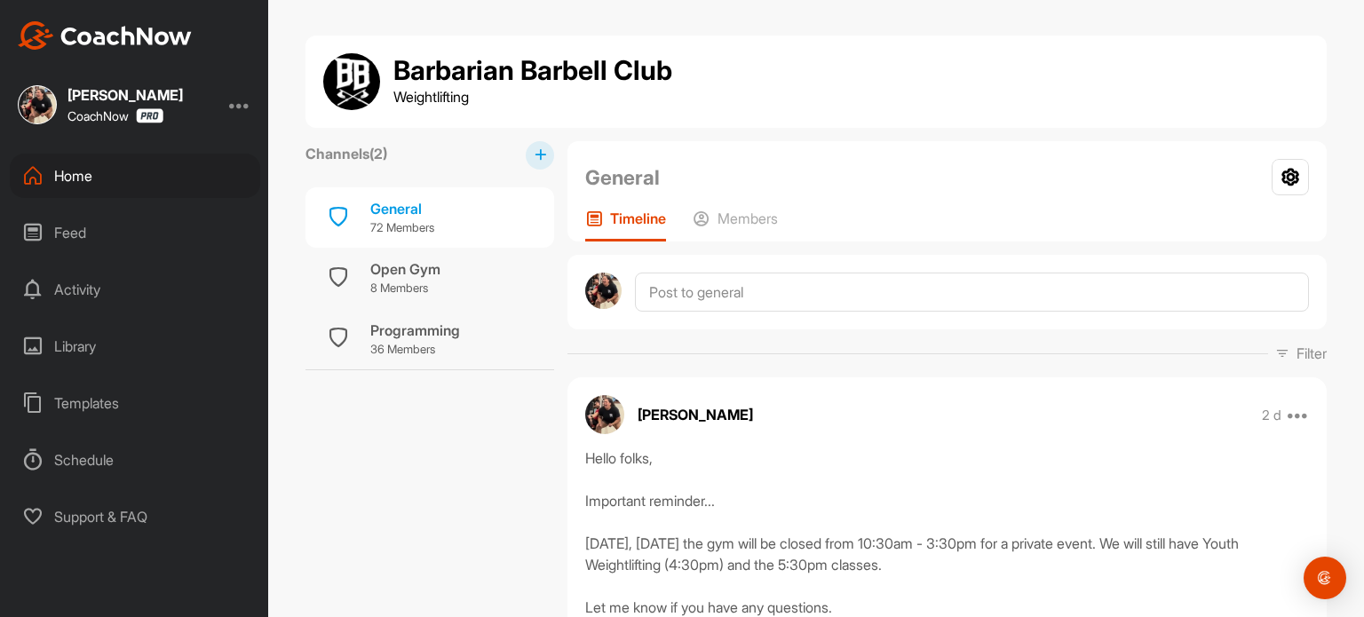
click at [91, 187] on div "Home" at bounding box center [135, 176] width 250 height 44
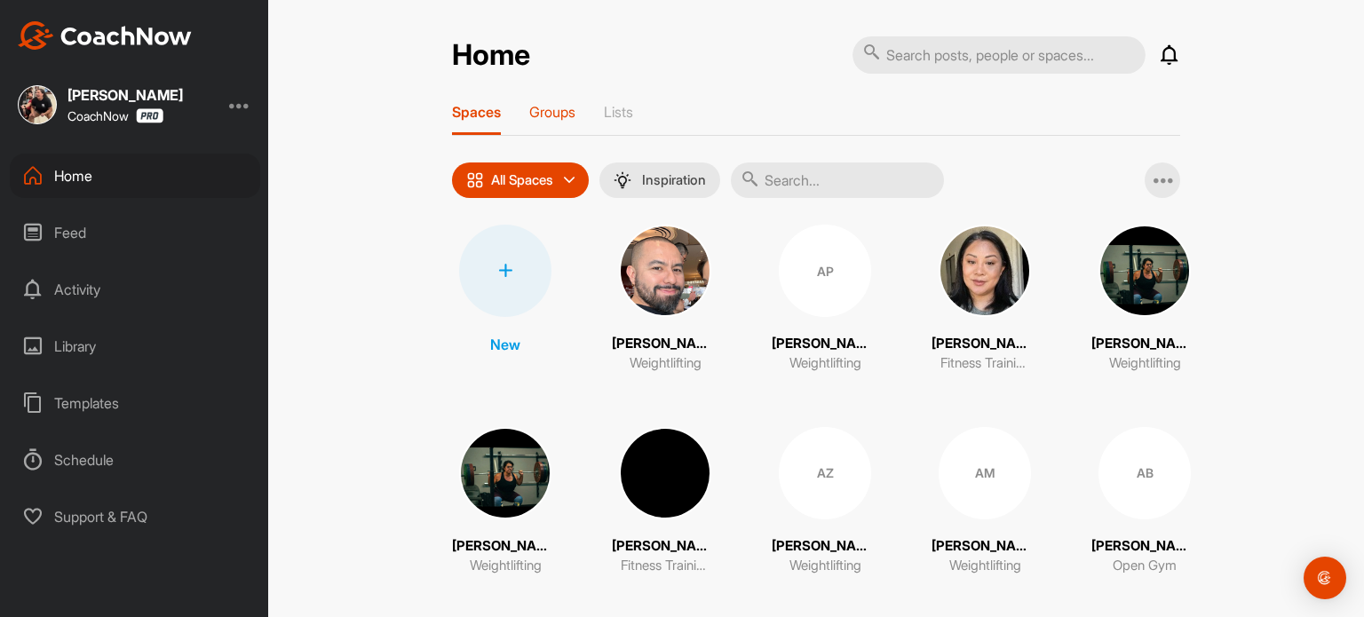
click at [558, 114] on p "Groups" at bounding box center [552, 112] width 46 height 18
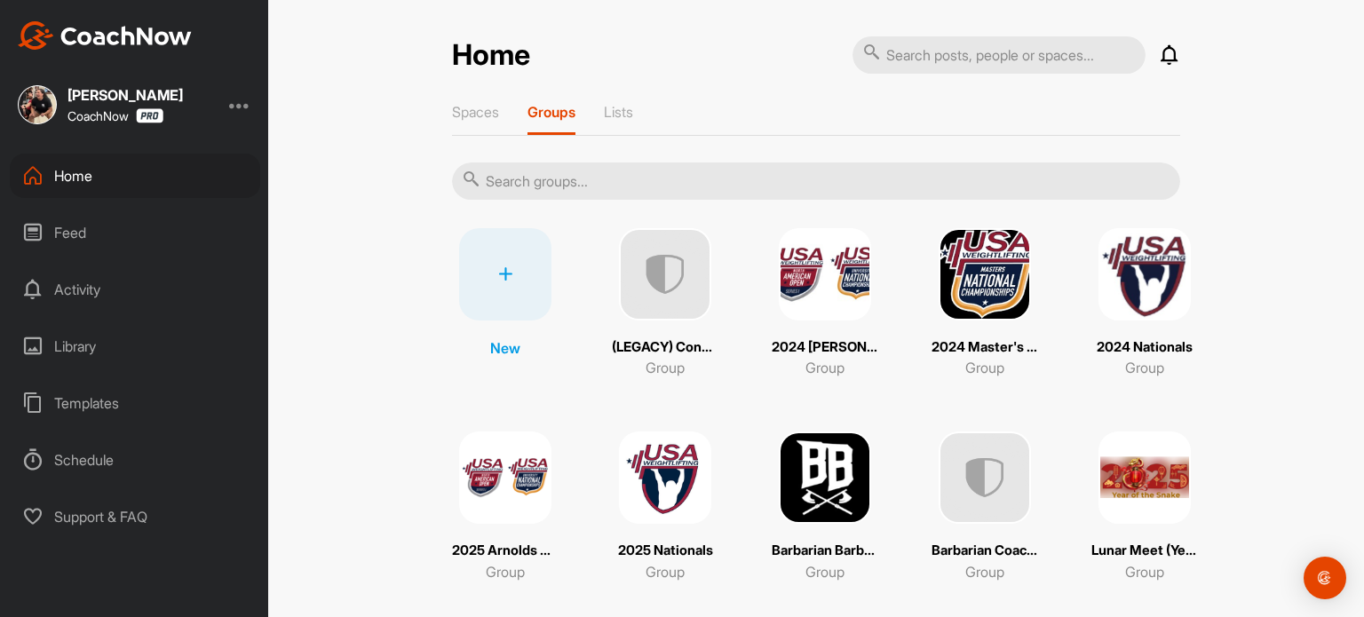
click at [975, 510] on img at bounding box center [984, 478] width 92 height 92
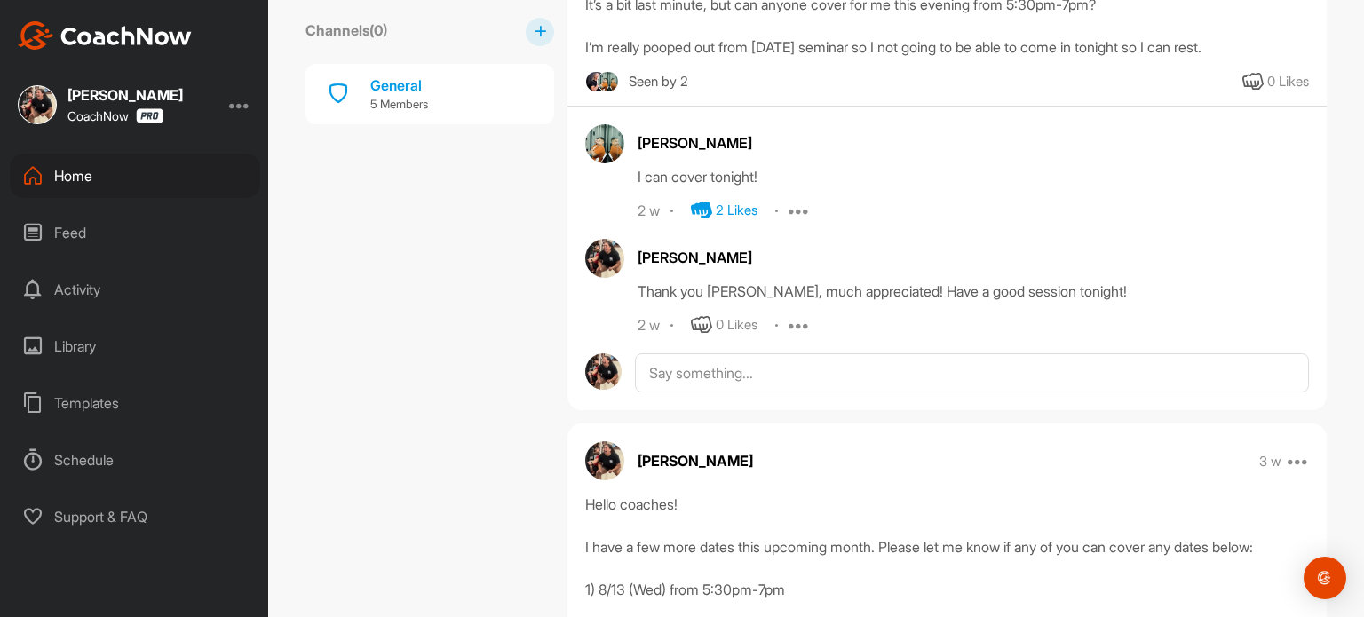
scroll to position [1421, 0]
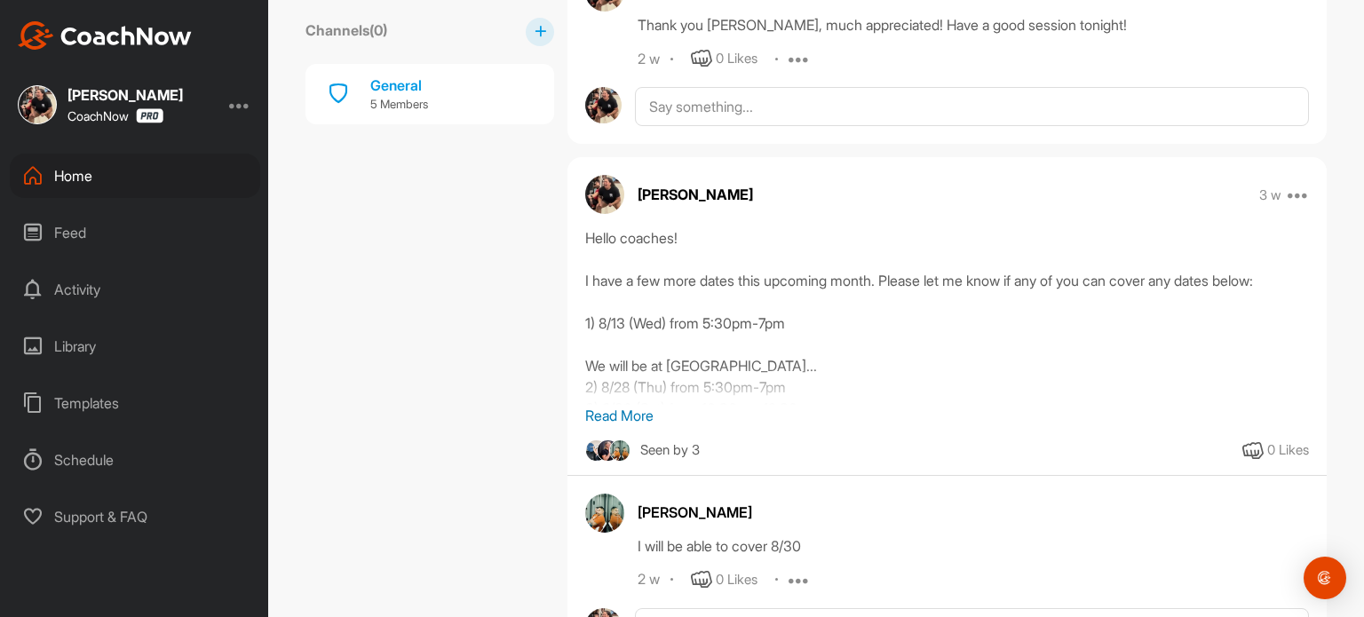
click at [639, 415] on p "Read More" at bounding box center [947, 415] width 724 height 21
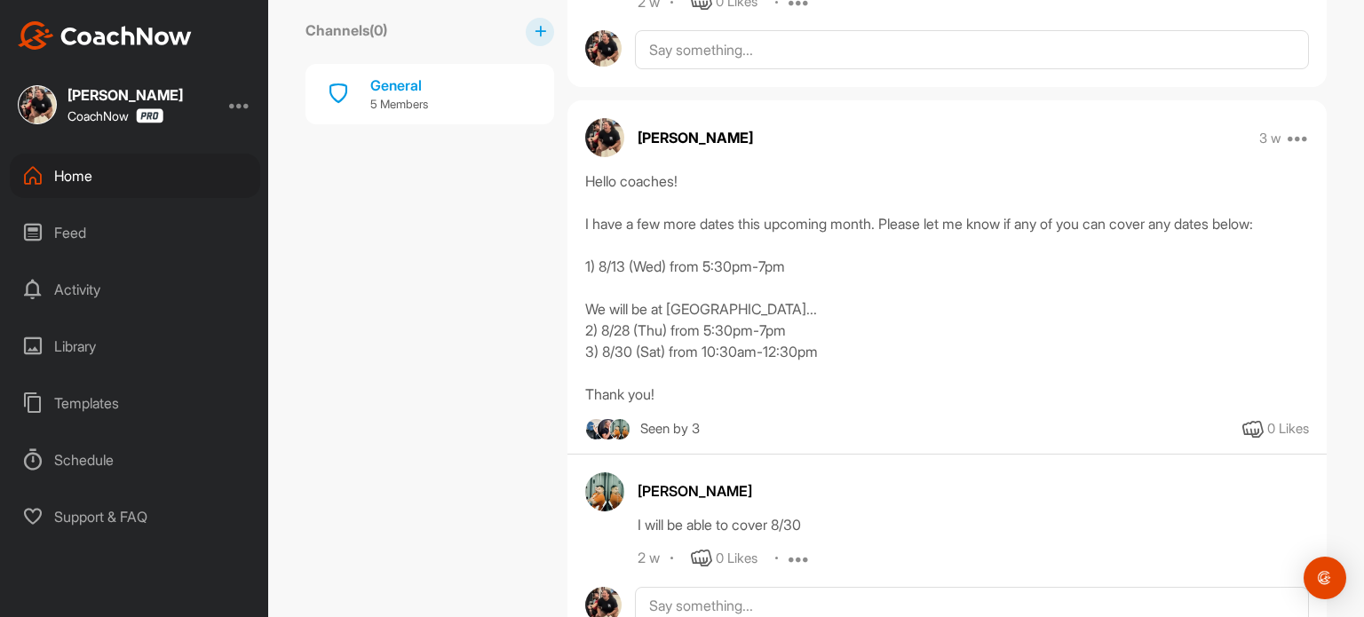
scroll to position [1598, 0]
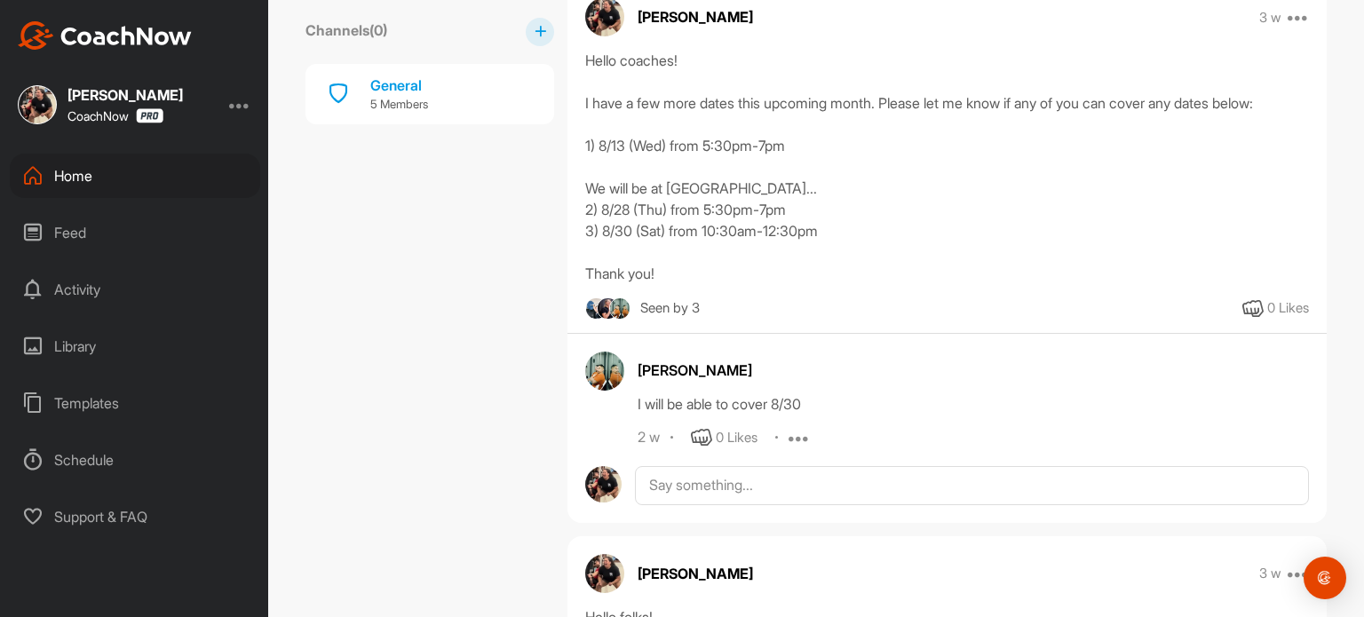
click at [796, 202] on div "Hello coaches! I have a few more dates this upcoming month. Please let me know …" at bounding box center [947, 167] width 724 height 234
click at [799, 206] on div "Hello coaches! I have a few more dates this upcoming month. Please let me know …" at bounding box center [947, 167] width 724 height 234
drag, startPoint x: 795, startPoint y: 207, endPoint x: 575, endPoint y: 185, distance: 220.4
click at [575, 185] on div "Hello coaches! I have a few more dates this upcoming month. Please let me know …" at bounding box center [946, 167] width 759 height 234
copy div "We will be at AO2... 2) 8/28 (Thu) from 5:30pm-7pm"
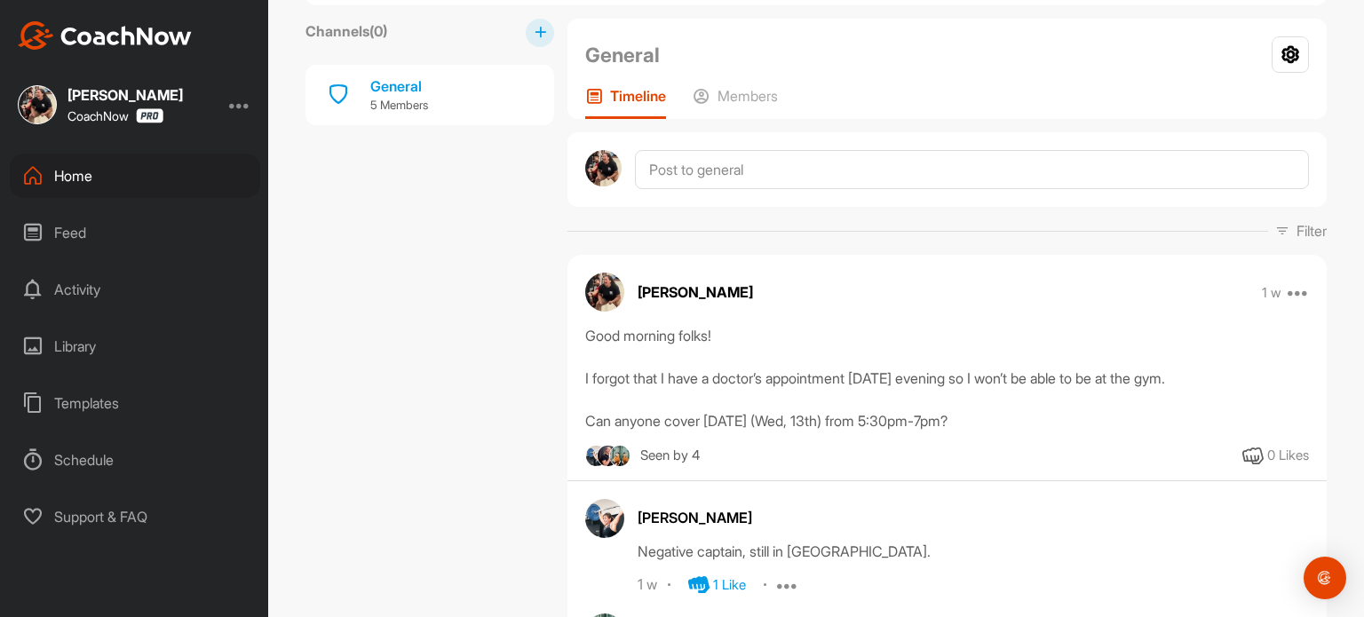
scroll to position [0, 0]
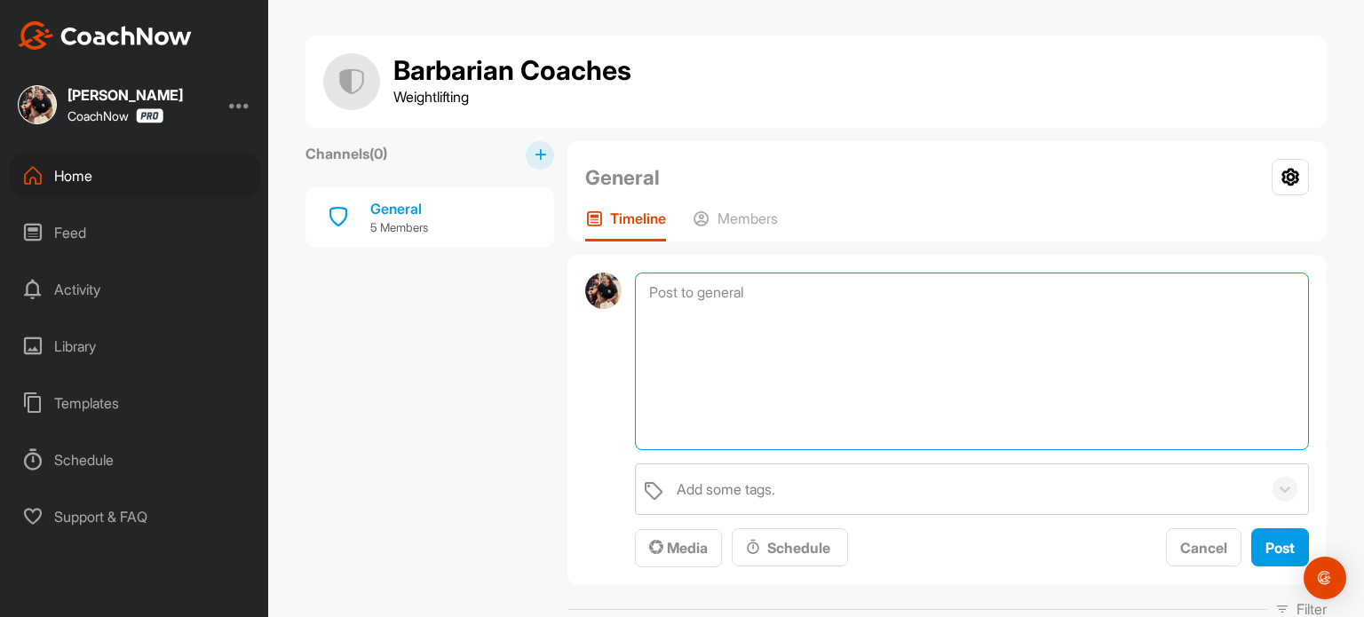
click at [829, 282] on textarea at bounding box center [972, 362] width 674 height 178
paste textarea "We will be at AO2... 2) 8/28 (Thu) from 5:30pm-7pm"
drag, startPoint x: 767, startPoint y: 287, endPoint x: 604, endPoint y: 292, distance: 163.5
click at [604, 292] on div "We will be at AO2... 2) 8/28 (Thu) from 5:30pm-7pm Add some tags. Media Schedul…" at bounding box center [946, 420] width 759 height 330
click at [660, 354] on textarea "Hey coaches! 2) 8/28 (Thu) from 5:30pm-7pm" at bounding box center [972, 362] width 674 height 178
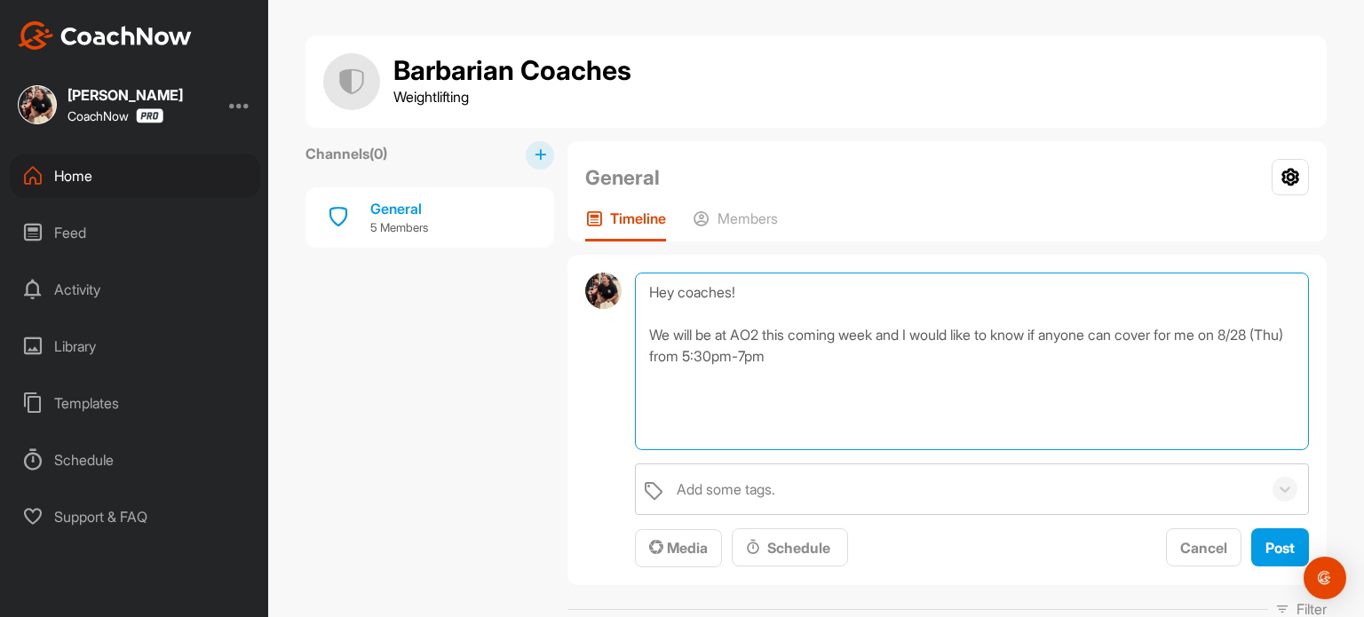
click at [831, 361] on textarea "Hey coaches! We will be at AO2 this coming week and I would like to know if any…" at bounding box center [972, 362] width 674 height 178
type textarea "Hey coaches! We will be at AO2 this coming week and I would like to know if any…"
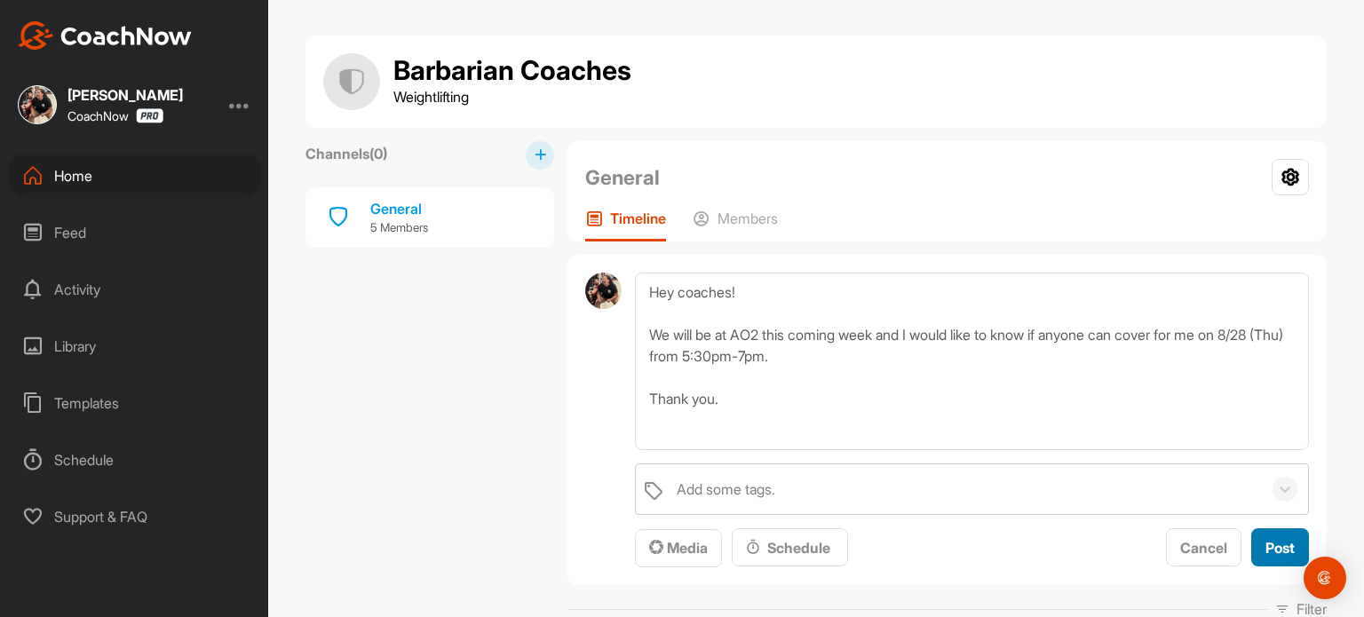
click at [1265, 542] on span "Post" at bounding box center [1279, 548] width 29 height 18
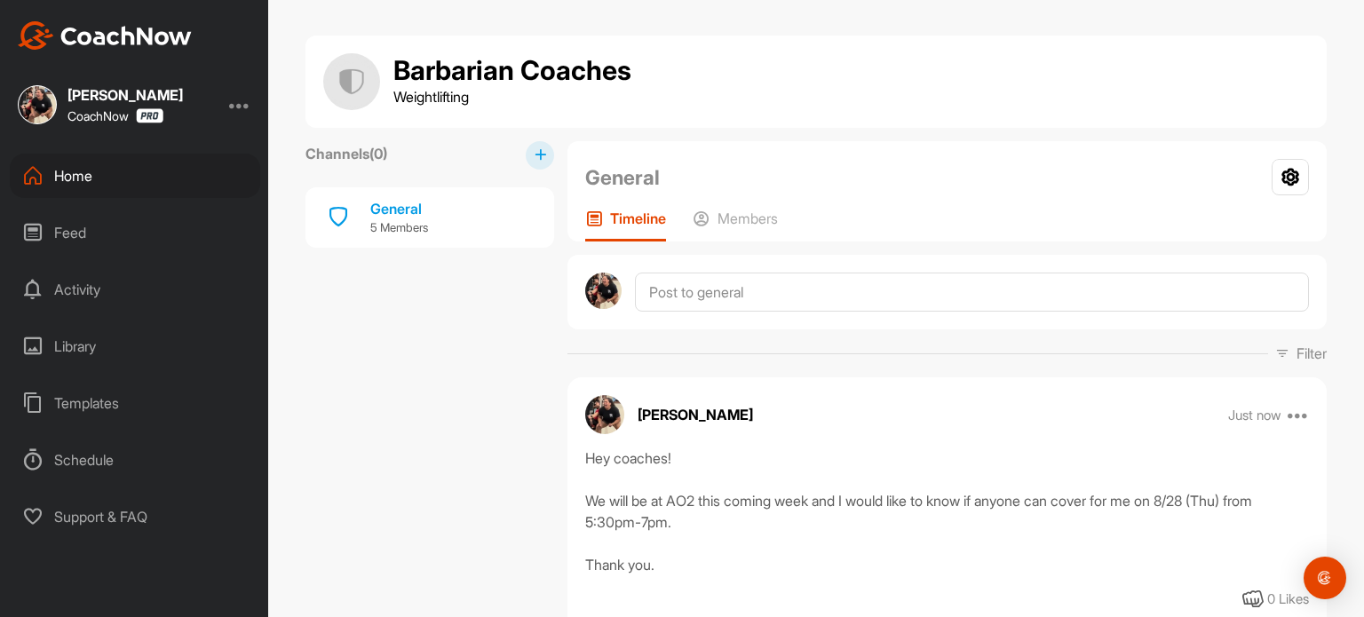
click at [103, 179] on div "Home" at bounding box center [135, 176] width 250 height 44
